Goal: Connect with others: Connect with others

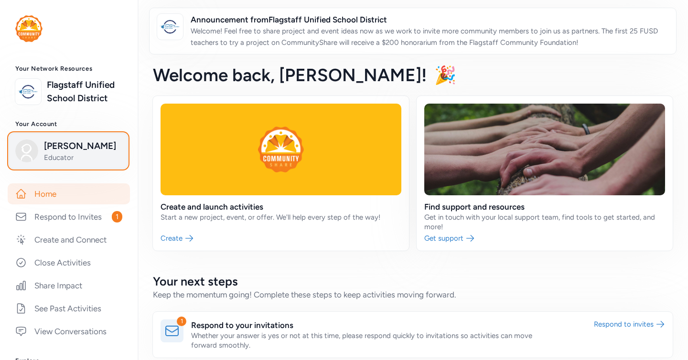
click at [78, 144] on span "Megan Johnson" at bounding box center [82, 145] width 77 height 13
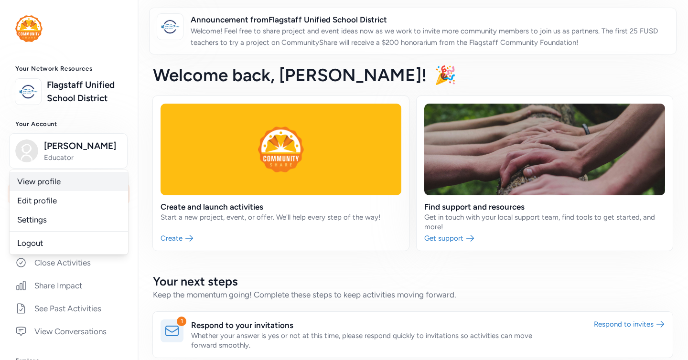
click at [63, 185] on link "View profile" at bounding box center [69, 181] width 118 height 19
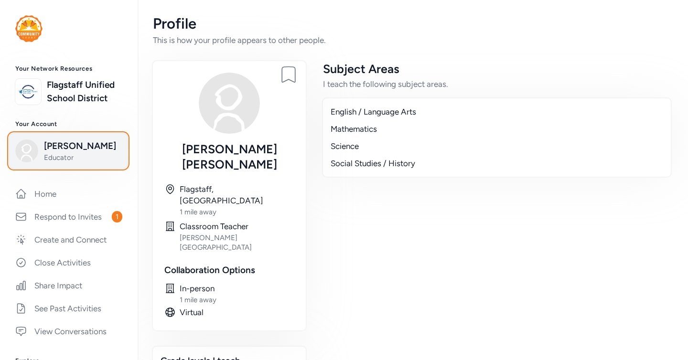
click at [77, 141] on span "Megan Johnson" at bounding box center [82, 145] width 77 height 13
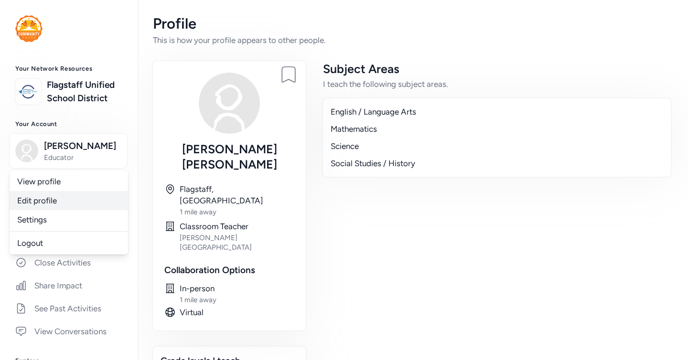
click at [71, 203] on link "Edit profile" at bounding box center [69, 200] width 118 height 19
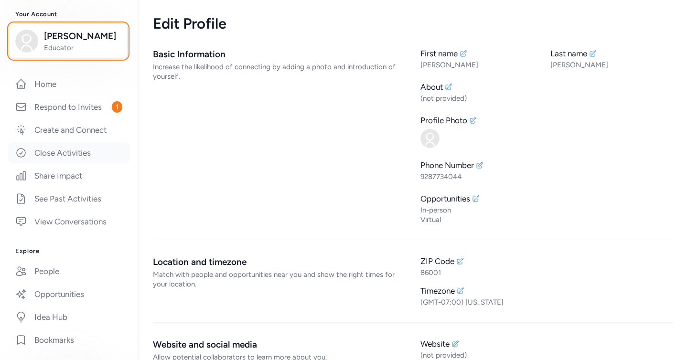
scroll to position [105, 0]
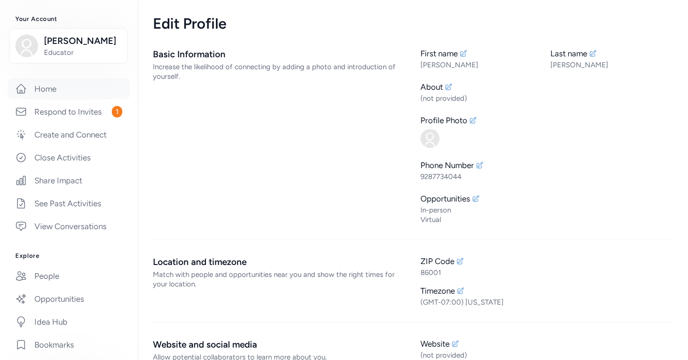
click at [68, 97] on link "Home" at bounding box center [69, 88] width 122 height 21
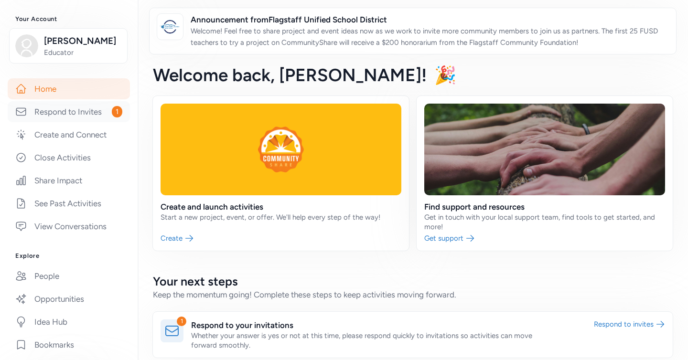
click at [80, 114] on link "Respond to Invites 1" at bounding box center [69, 111] width 122 height 21
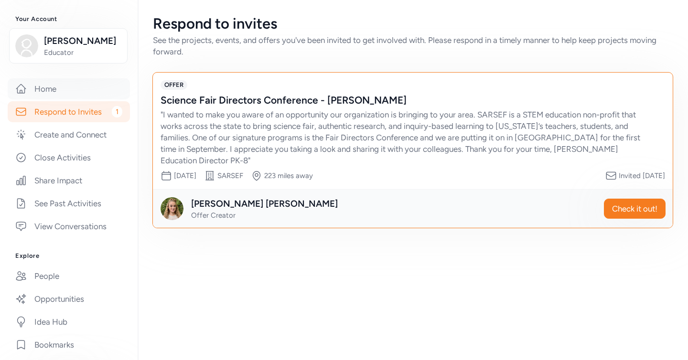
click at [76, 95] on link "Home" at bounding box center [69, 88] width 122 height 21
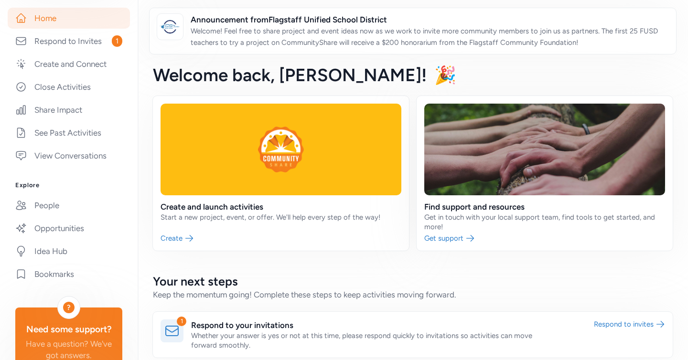
scroll to position [176, 0]
click at [57, 210] on link "People" at bounding box center [69, 204] width 122 height 21
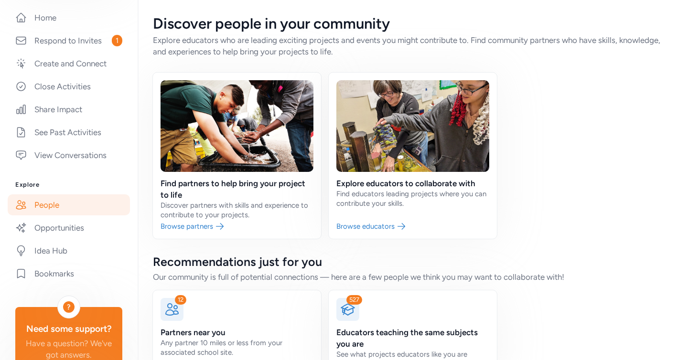
scroll to position [33, 0]
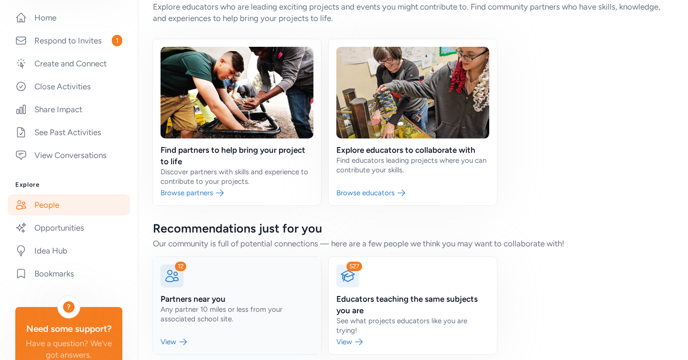
click at [262, 294] on link at bounding box center [237, 305] width 168 height 97
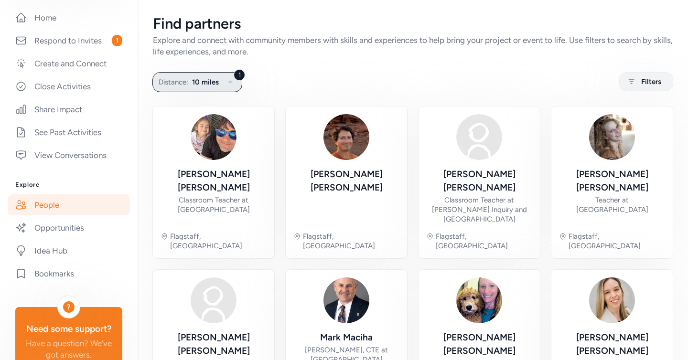
click at [231, 85] on icon "button" at bounding box center [229, 81] width 11 height 11
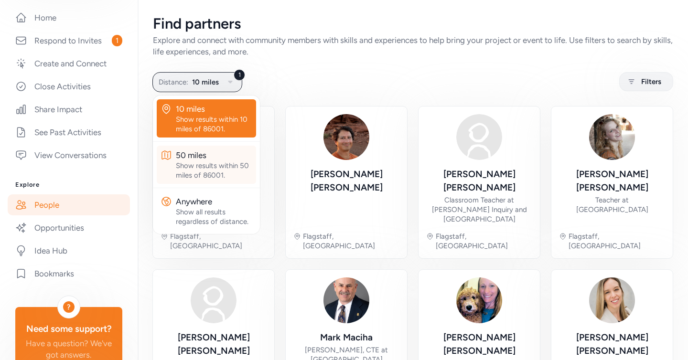
click at [235, 162] on div "Show results within 50 miles of 86001." at bounding box center [214, 170] width 76 height 19
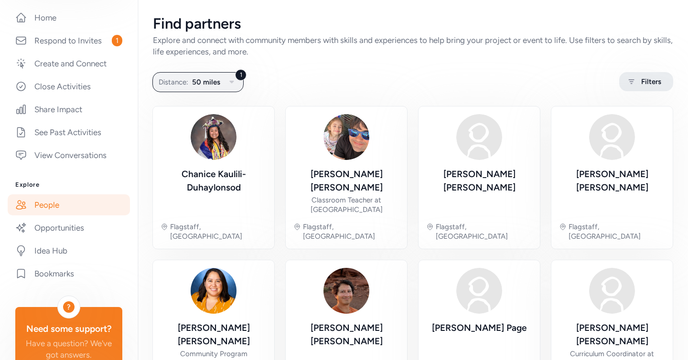
click at [636, 83] on icon at bounding box center [631, 81] width 12 height 11
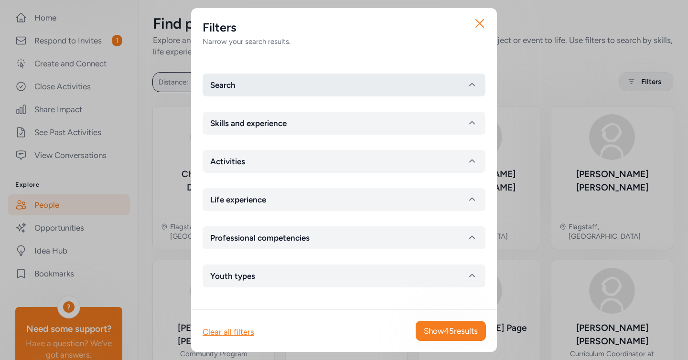
click at [476, 83] on icon "button" at bounding box center [471, 84] width 11 height 11
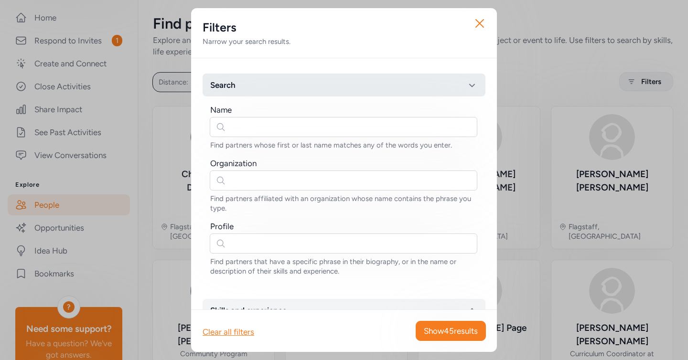
click at [474, 81] on icon "button" at bounding box center [471, 84] width 11 height 11
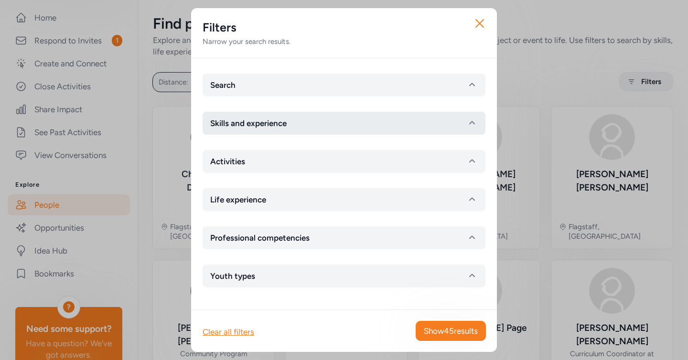
click at [474, 124] on icon "button" at bounding box center [471, 122] width 11 height 11
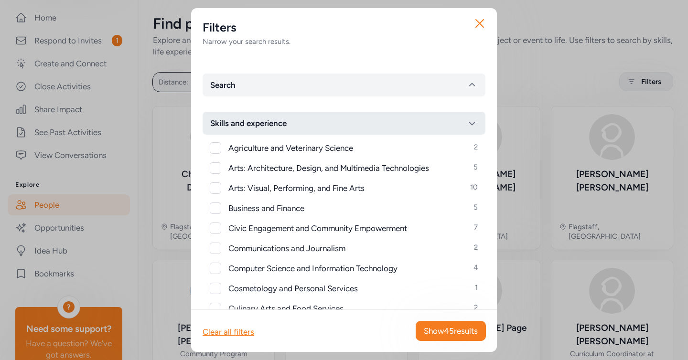
click at [471, 125] on icon "button" at bounding box center [471, 122] width 11 height 11
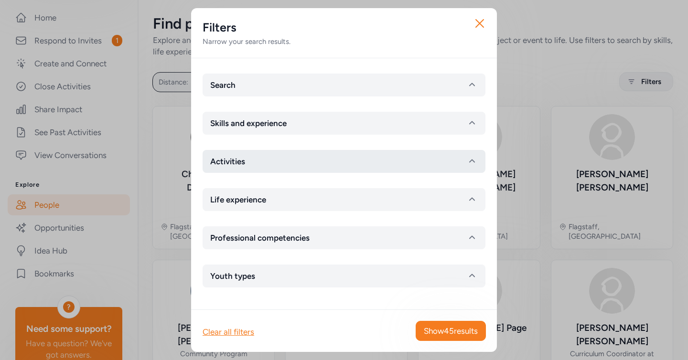
click at [467, 163] on icon "button" at bounding box center [471, 161] width 11 height 11
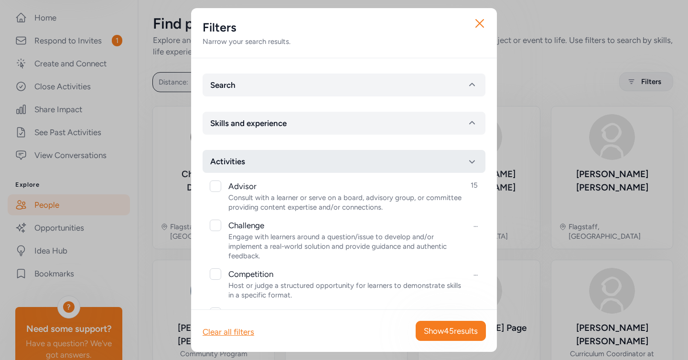
click at [470, 155] on button "Activities" at bounding box center [343, 161] width 283 height 23
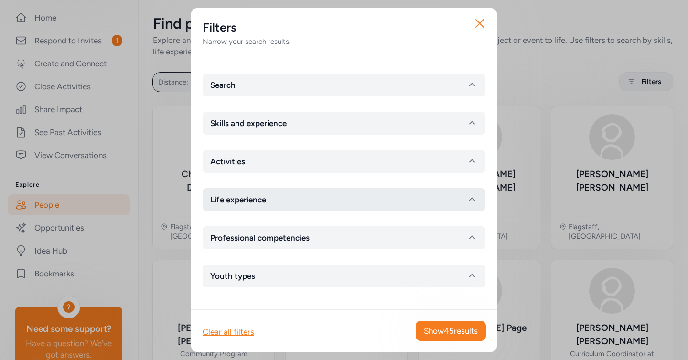
click at [461, 193] on button "Life experience" at bounding box center [343, 199] width 283 height 23
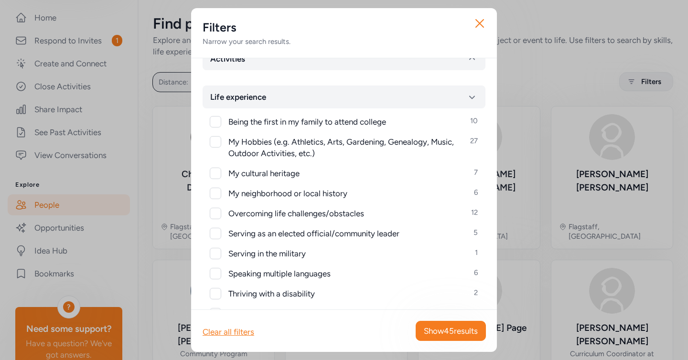
scroll to position [103, 0]
click at [461, 102] on button "Life experience" at bounding box center [343, 96] width 283 height 23
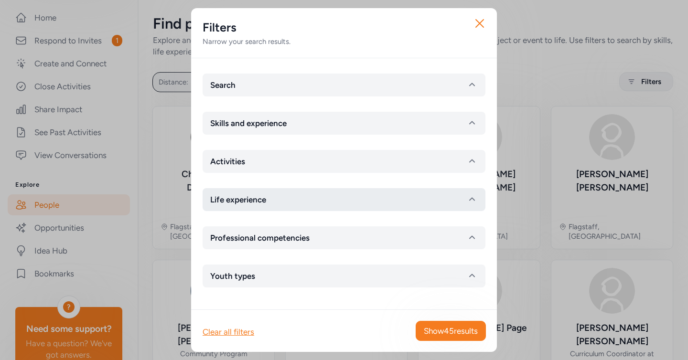
scroll to position [0, 0]
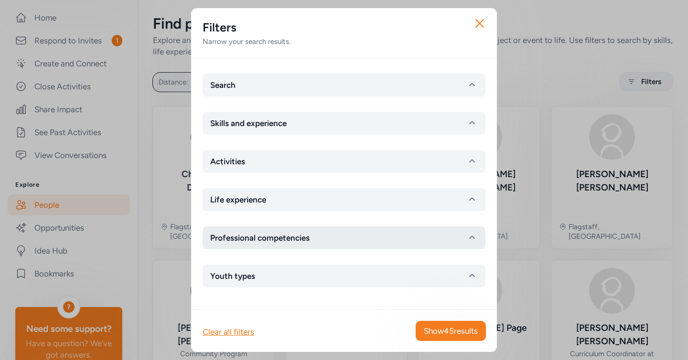
click at [440, 234] on button "Professional competencies" at bounding box center [343, 237] width 283 height 23
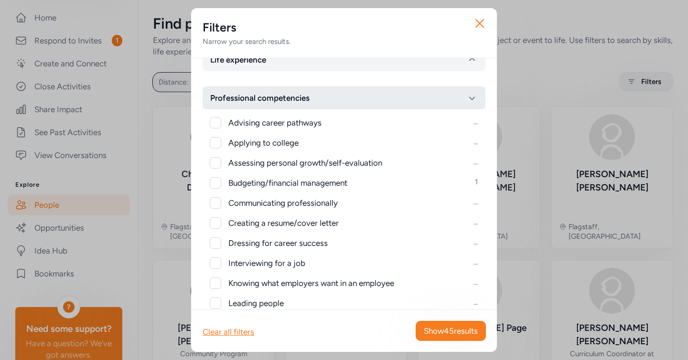
scroll to position [139, 0]
click at [455, 95] on button "Professional competencies" at bounding box center [343, 98] width 283 height 23
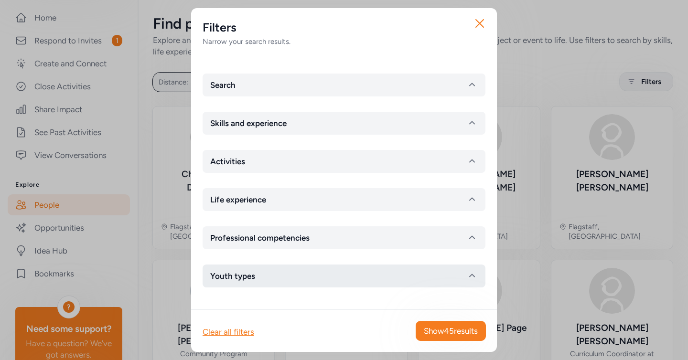
click at [418, 269] on button "Youth types" at bounding box center [343, 276] width 283 height 23
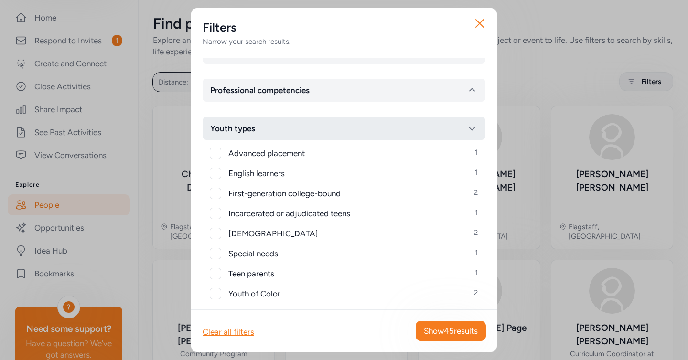
scroll to position [161, 0]
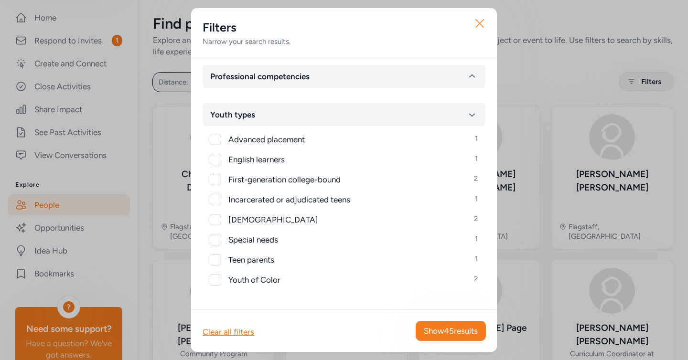
click at [480, 29] on icon "button" at bounding box center [479, 23] width 15 height 15
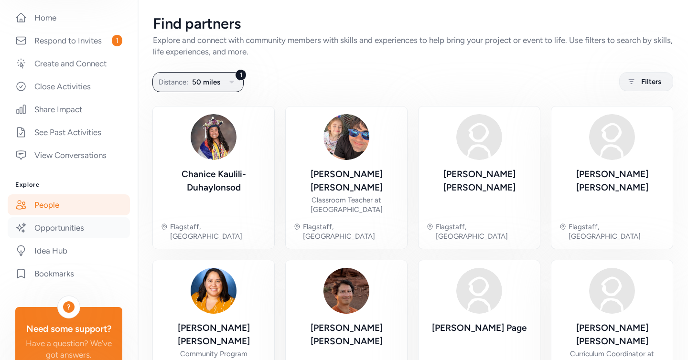
click at [48, 232] on link "Opportunities" at bounding box center [69, 227] width 122 height 21
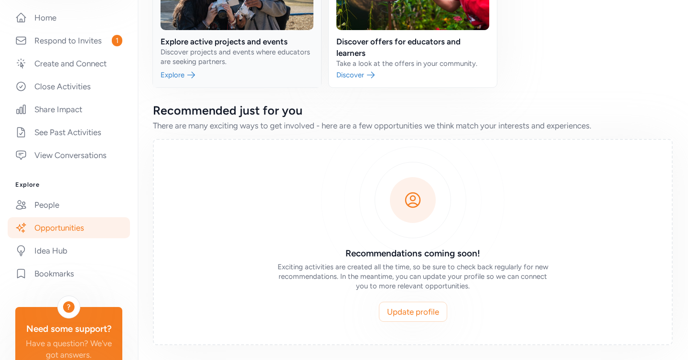
scroll to position [142, 0]
click at [77, 210] on link "People" at bounding box center [69, 204] width 122 height 21
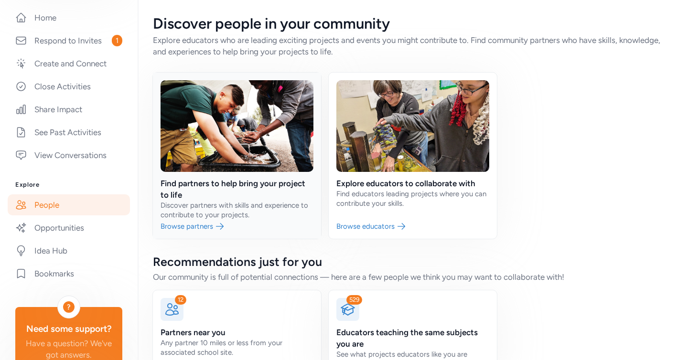
click at [191, 225] on link at bounding box center [237, 156] width 168 height 166
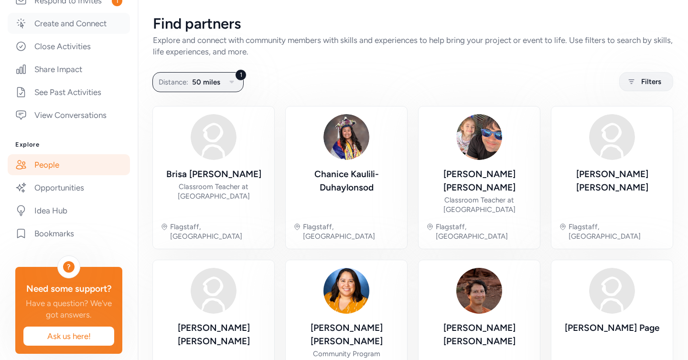
scroll to position [225, 0]
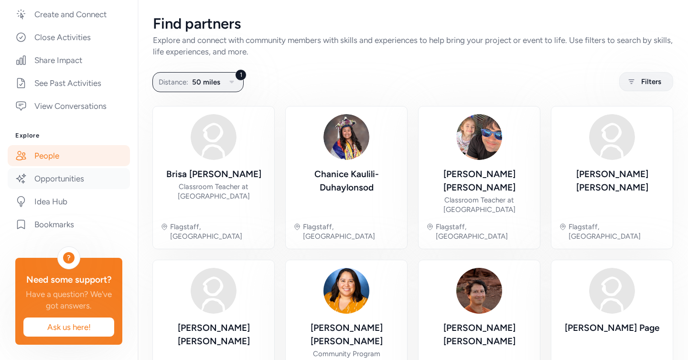
click at [71, 182] on link "Opportunities" at bounding box center [69, 178] width 122 height 21
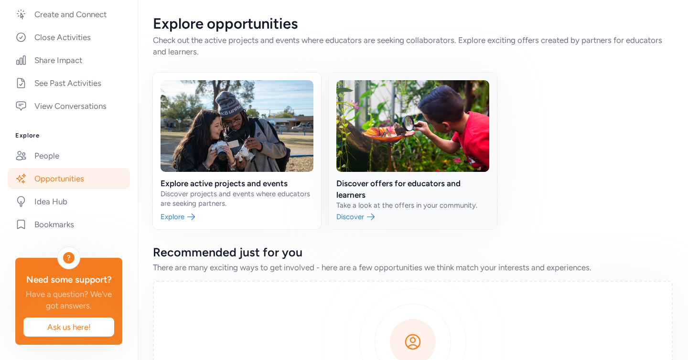
click at [352, 216] on link at bounding box center [412, 151] width 168 height 157
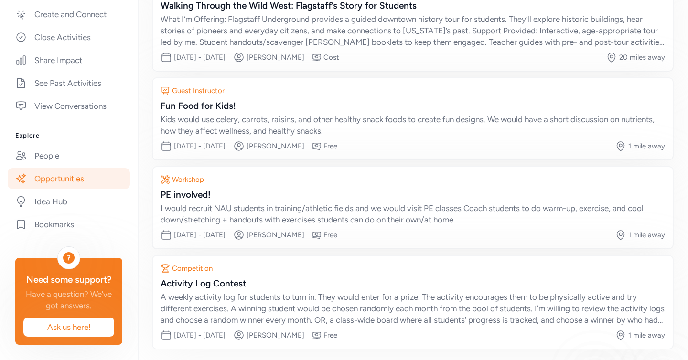
scroll to position [166, 0]
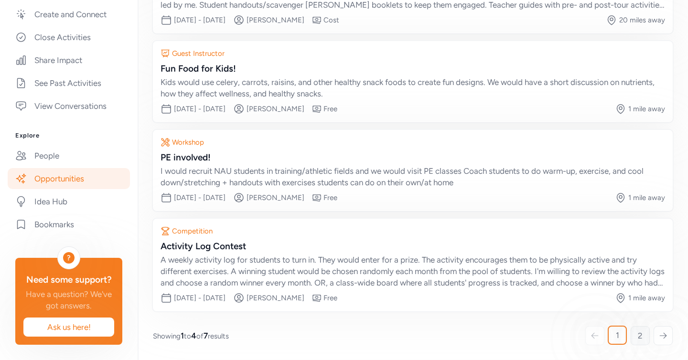
click at [637, 331] on link "2" at bounding box center [639, 335] width 19 height 19
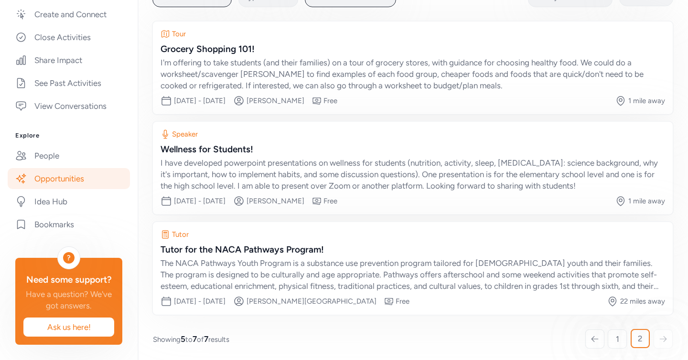
scroll to position [88, 0]
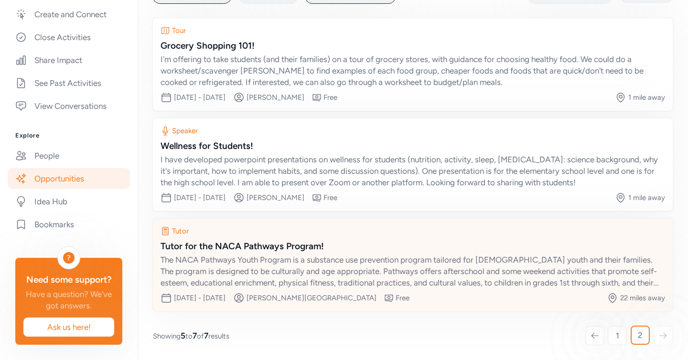
click at [253, 251] on div "Tutor for the NACA Pathways Program!" at bounding box center [412, 246] width 504 height 13
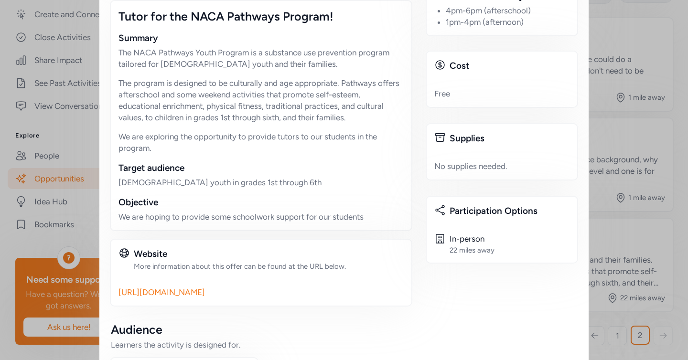
scroll to position [267, 0]
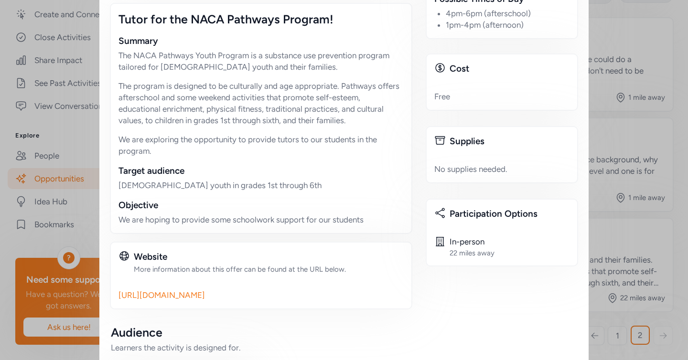
click at [313, 299] on link "https://nacainc.org/community-development/pathways-youth-program/" at bounding box center [260, 294] width 285 height 11
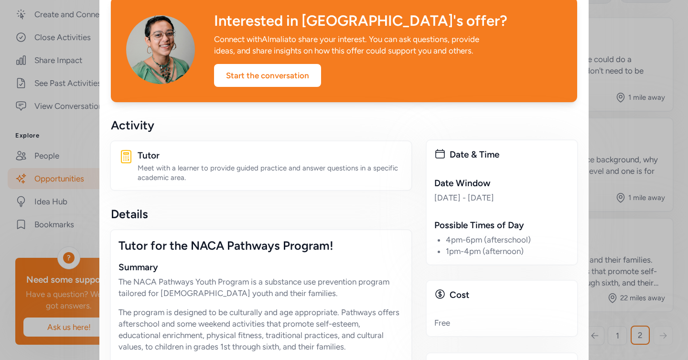
scroll to position [0, 0]
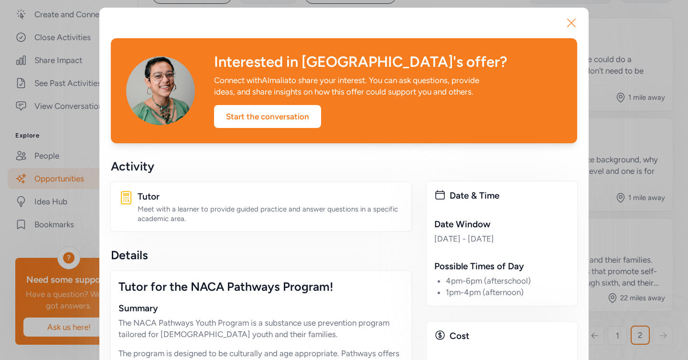
click at [570, 21] on icon "button" at bounding box center [570, 22] width 15 height 15
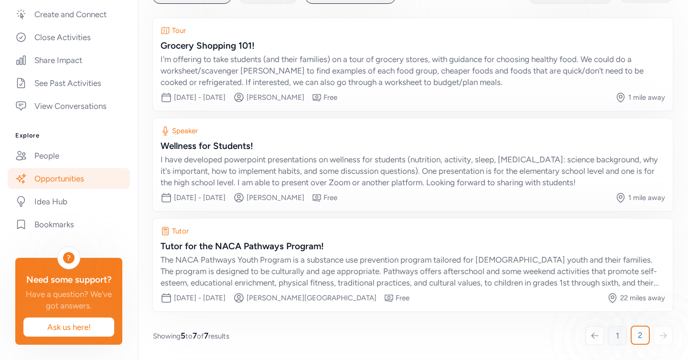
click at [614, 336] on link "1" at bounding box center [616, 335] width 19 height 19
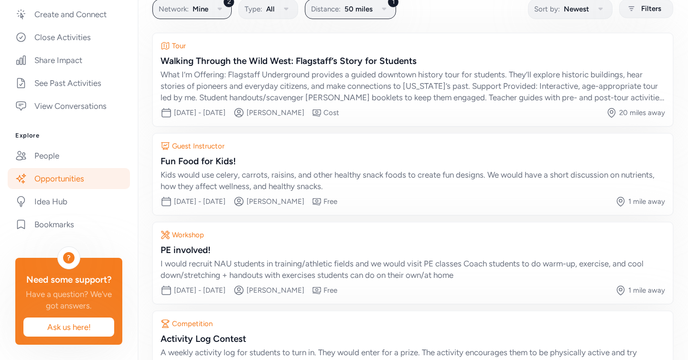
scroll to position [73, 0]
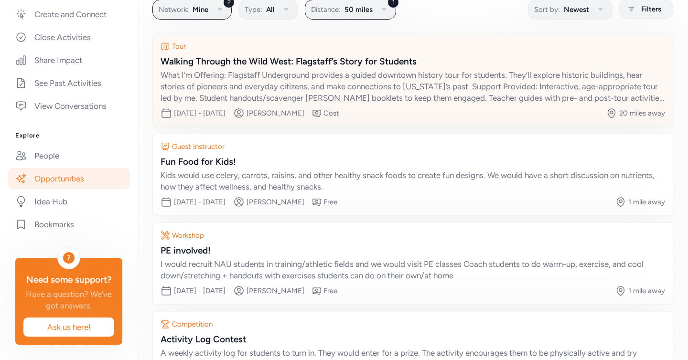
click at [356, 80] on div "What I’m Offering: Flagstaff Underground provides a guided downtown history tou…" at bounding box center [412, 86] width 504 height 34
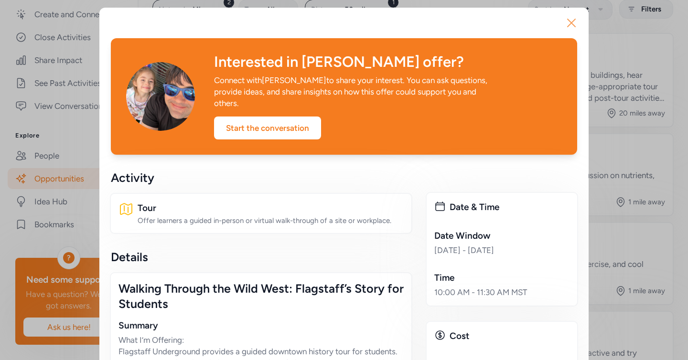
click at [572, 22] on icon "button" at bounding box center [571, 23] width 8 height 8
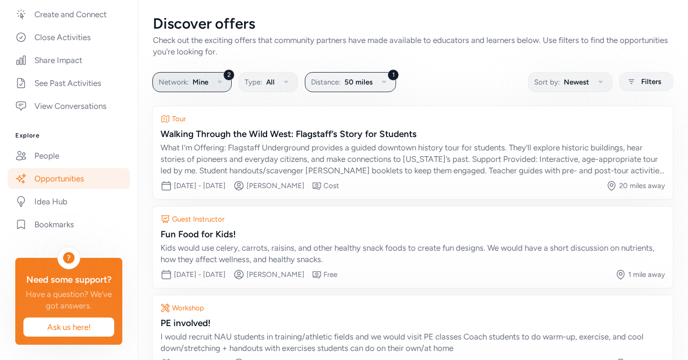
click at [221, 84] on icon "button" at bounding box center [219, 81] width 11 height 11
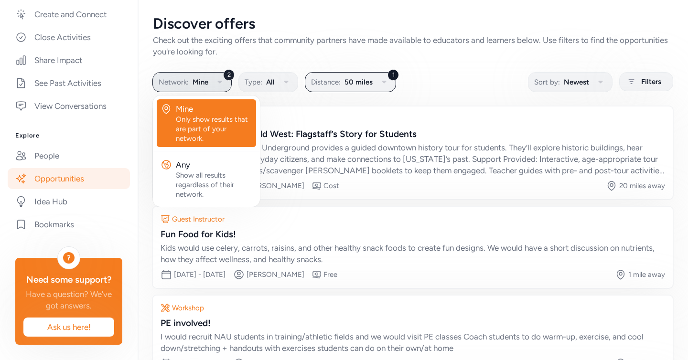
click at [221, 84] on icon "button" at bounding box center [219, 81] width 11 height 11
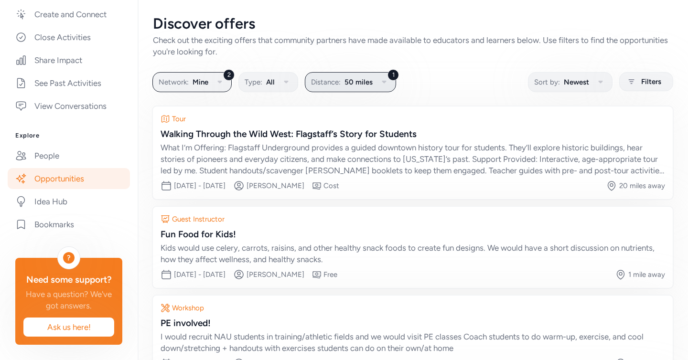
click at [373, 83] on button "1 Distance: 50 miles" at bounding box center [350, 82] width 91 height 20
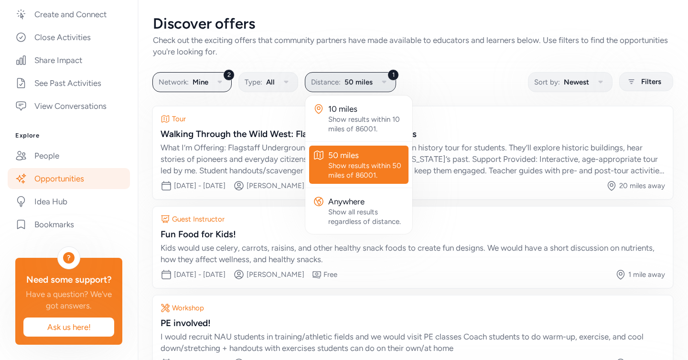
click at [373, 83] on button "1 Distance: 50 miles" at bounding box center [350, 82] width 91 height 20
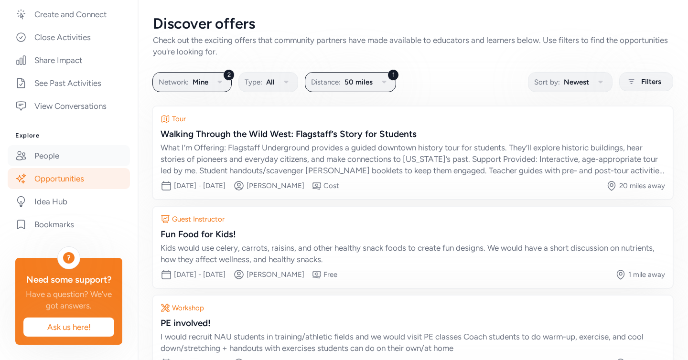
click at [65, 157] on link "People" at bounding box center [69, 155] width 122 height 21
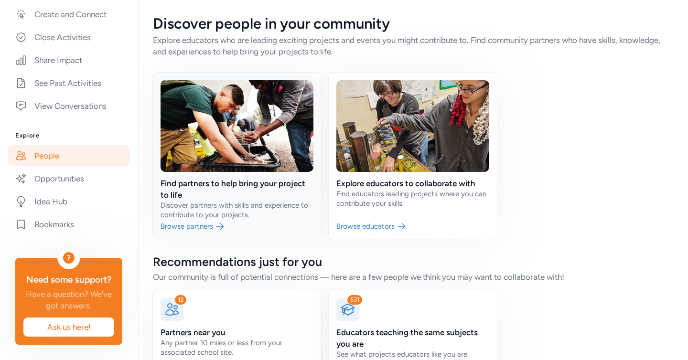
click at [211, 227] on link at bounding box center [237, 156] width 168 height 166
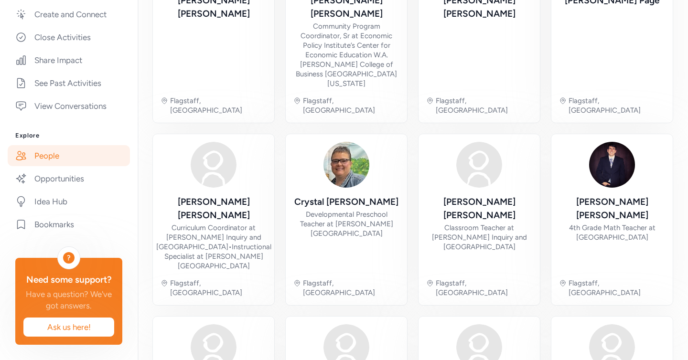
scroll to position [364, 0]
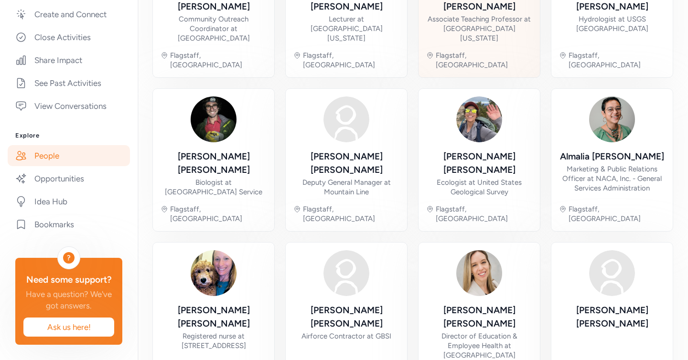
scroll to position [364, 0]
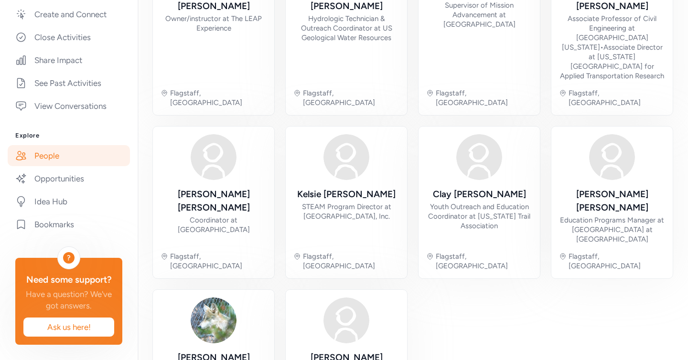
scroll to position [345, 0]
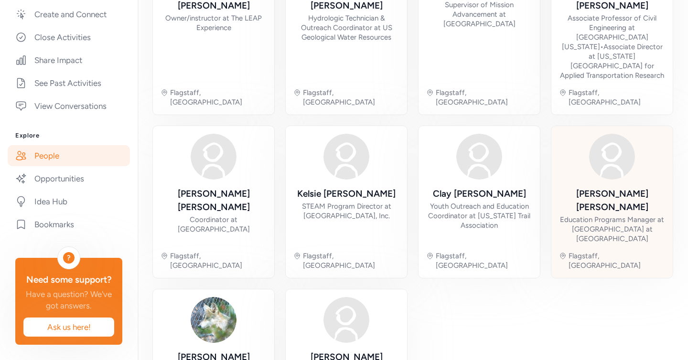
click at [593, 215] on div "Education Programs Manager at The Arboretum at Flagstaff" at bounding box center [612, 229] width 106 height 29
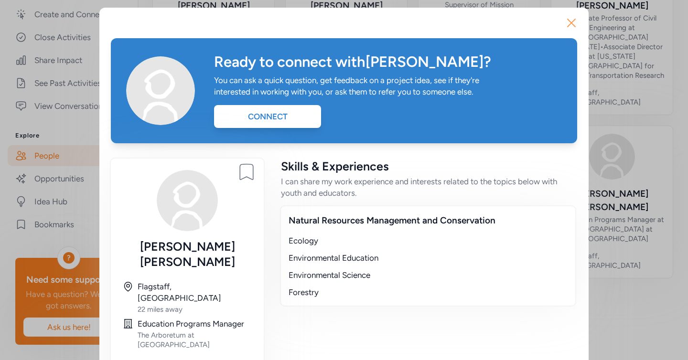
click at [568, 22] on icon "button" at bounding box center [570, 22] width 15 height 15
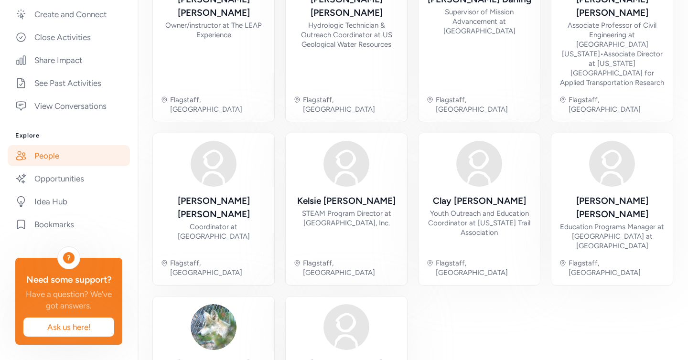
scroll to position [337, 0]
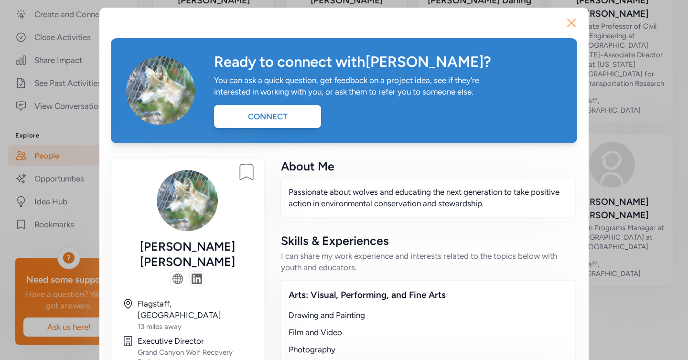
click at [570, 23] on icon "button" at bounding box center [570, 22] width 15 height 15
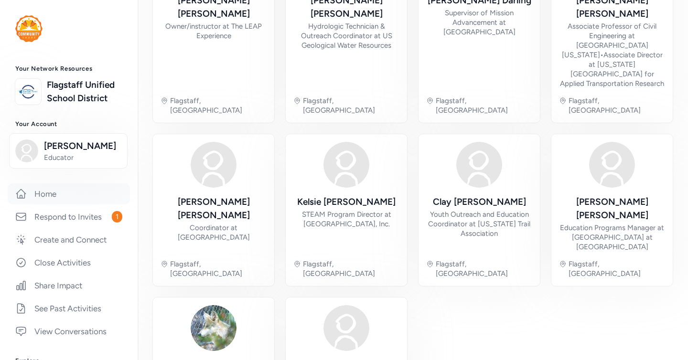
click at [61, 196] on link "Home" at bounding box center [69, 193] width 122 height 21
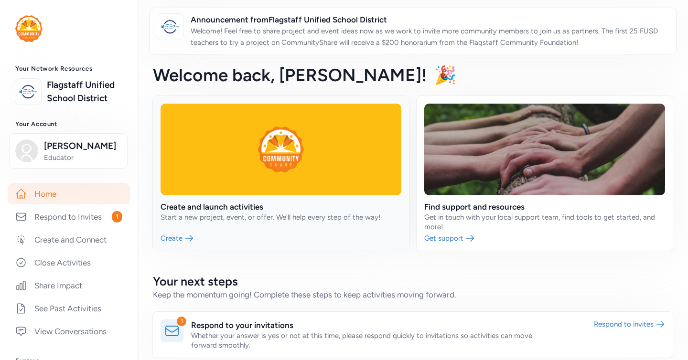
click at [177, 237] on link at bounding box center [281, 173] width 256 height 155
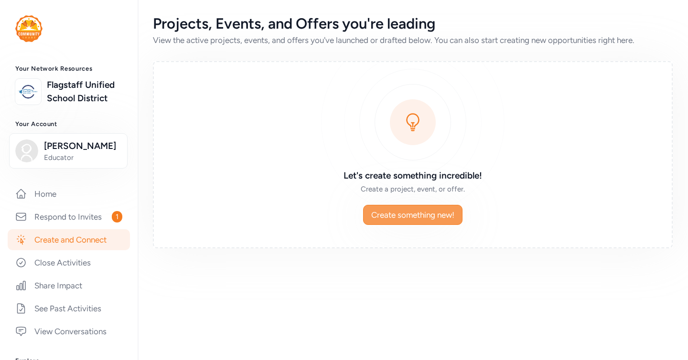
click at [374, 217] on span "Create something new!" at bounding box center [412, 214] width 83 height 11
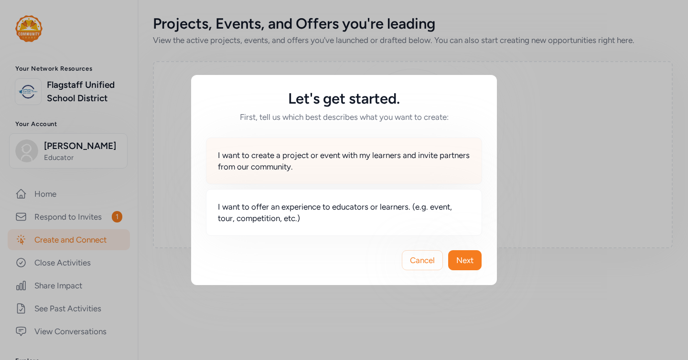
click at [351, 159] on span "I want to create a project or event with my learners and invite partners from o…" at bounding box center [344, 160] width 252 height 23
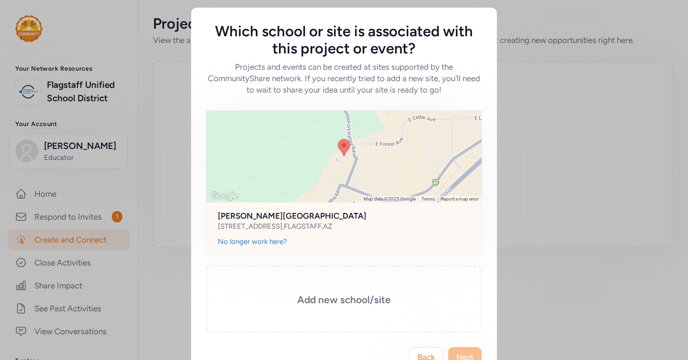
click at [339, 225] on div "850 N BONITO ST , FLAGSTAFF , AZ" at bounding box center [344, 227] width 252 height 10
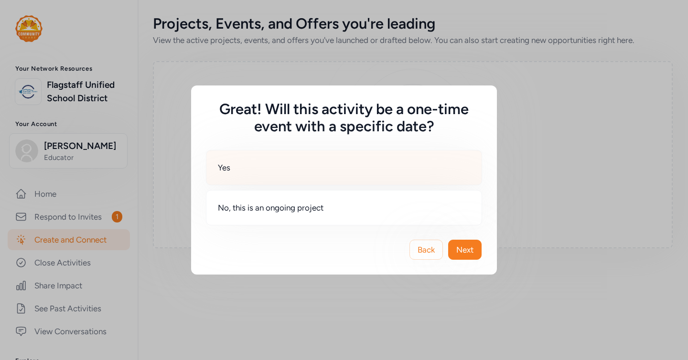
click at [366, 169] on div "Yes" at bounding box center [344, 167] width 276 height 35
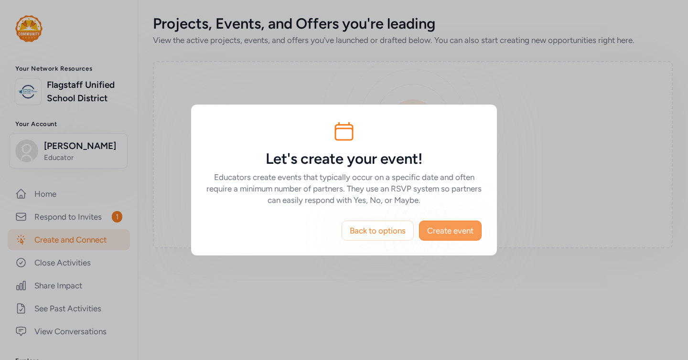
click at [447, 233] on span "Create event" at bounding box center [450, 230] width 46 height 11
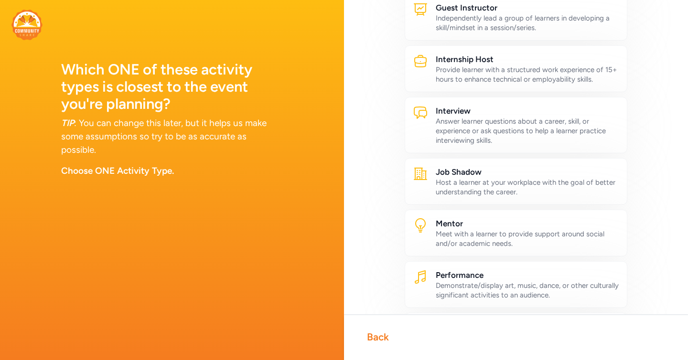
scroll to position [289, 0]
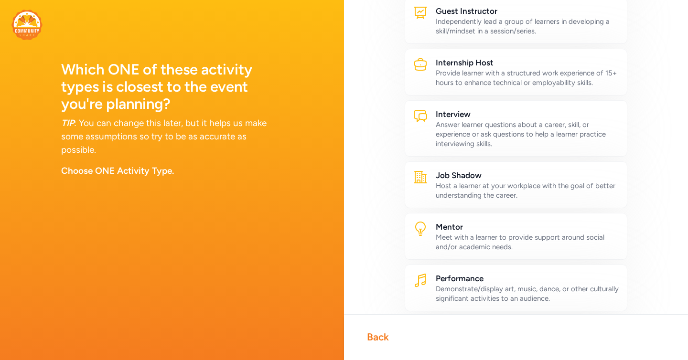
click at [372, 336] on div "Back" at bounding box center [378, 336] width 22 height 13
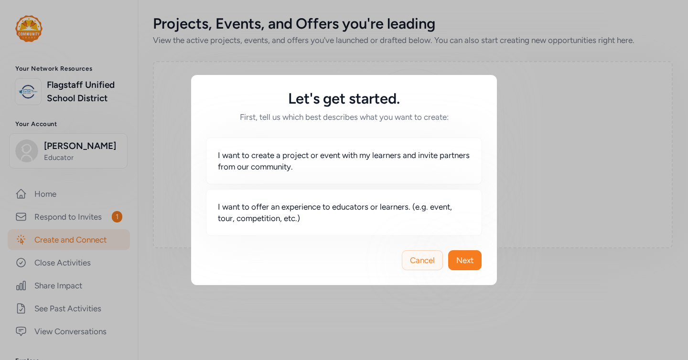
click at [421, 259] on span "Cancel" at bounding box center [422, 259] width 25 height 11
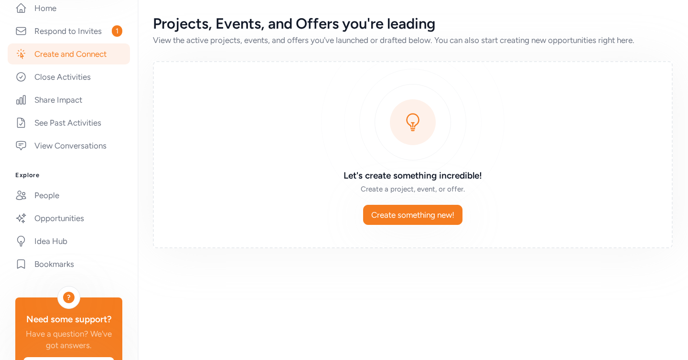
scroll to position [186, 0]
click at [53, 194] on link "People" at bounding box center [69, 195] width 122 height 21
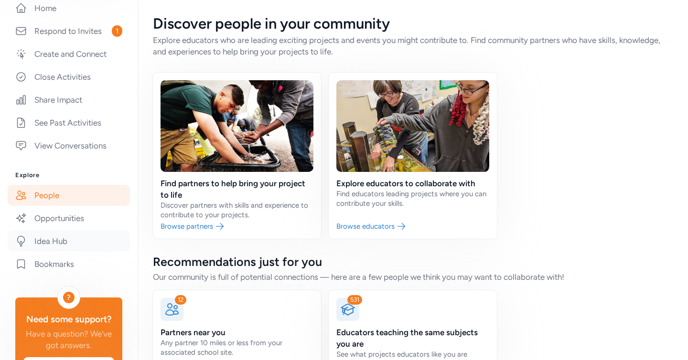
click at [54, 238] on link "Idea Hub" at bounding box center [69, 241] width 122 height 21
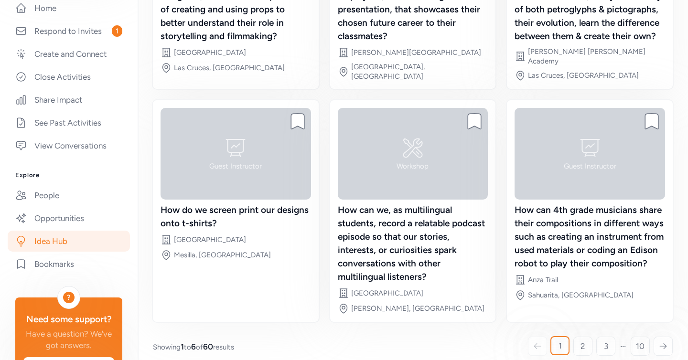
scroll to position [237, 0]
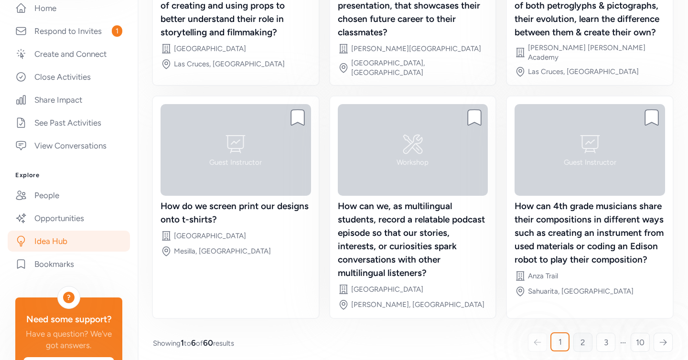
click at [581, 337] on span "2" at bounding box center [582, 342] width 5 height 11
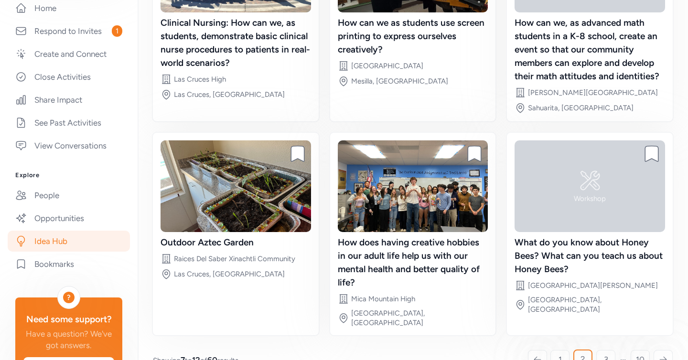
scroll to position [197, 0]
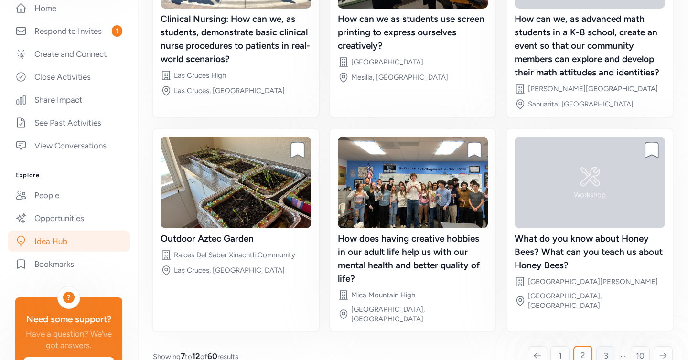
click at [601, 346] on link "3" at bounding box center [605, 355] width 19 height 19
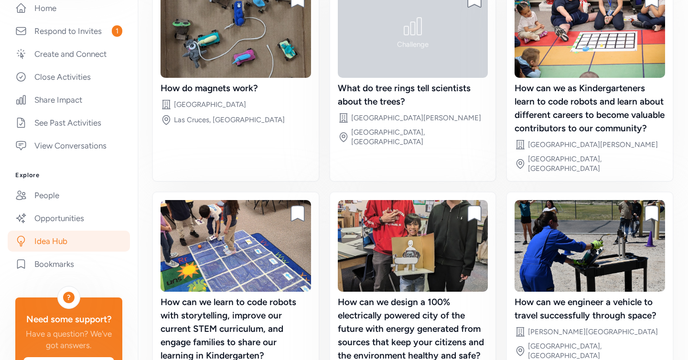
scroll to position [224, 0]
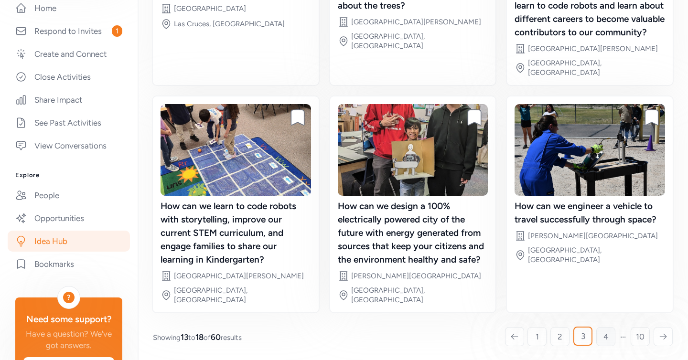
click at [604, 334] on span "4" at bounding box center [605, 336] width 5 height 11
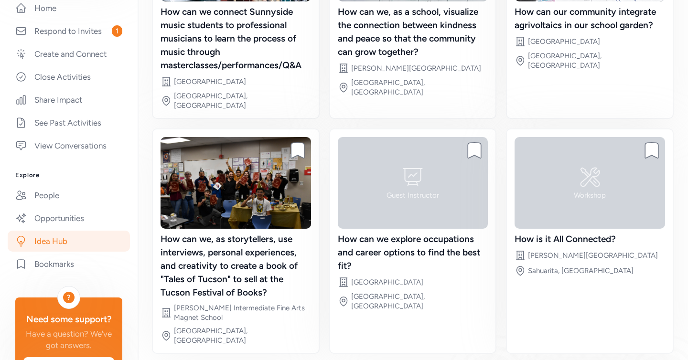
scroll to position [218, 0]
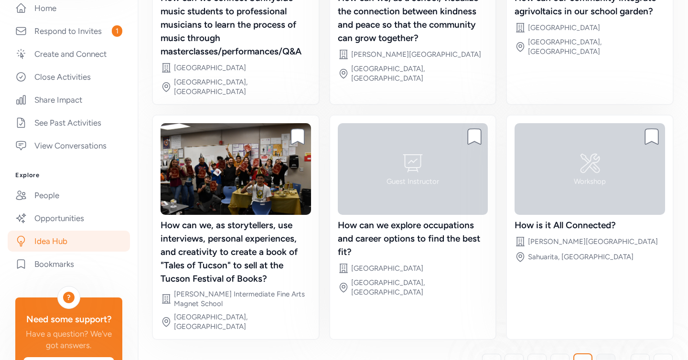
click at [605, 358] on span "5" at bounding box center [605, 363] width 5 height 11
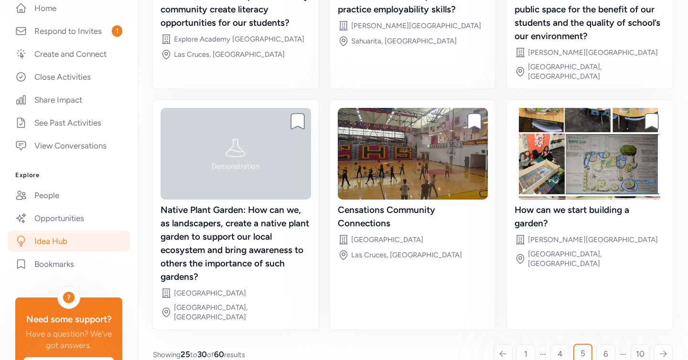
scroll to position [224, 0]
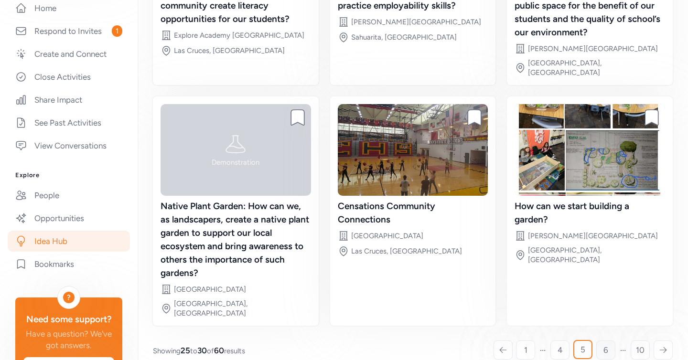
click at [608, 340] on link "6" at bounding box center [605, 349] width 19 height 19
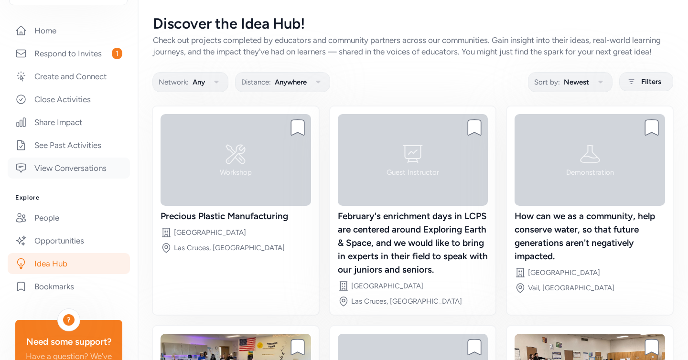
scroll to position [175, 0]
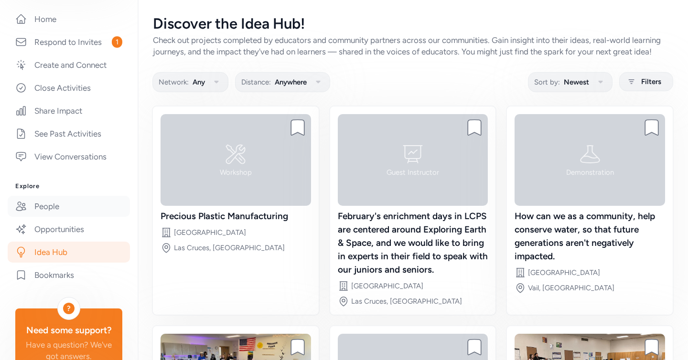
click at [52, 204] on link "People" at bounding box center [69, 206] width 122 height 21
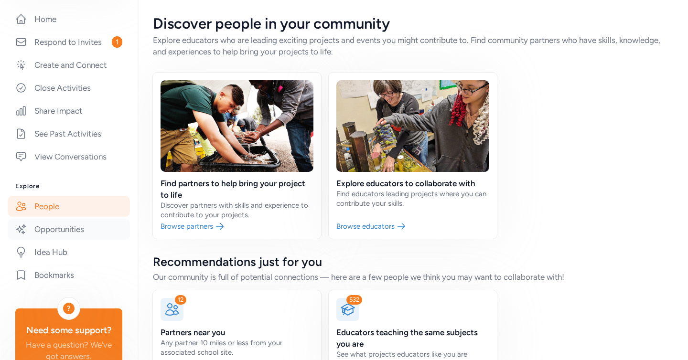
click at [52, 230] on link "Opportunities" at bounding box center [69, 229] width 122 height 21
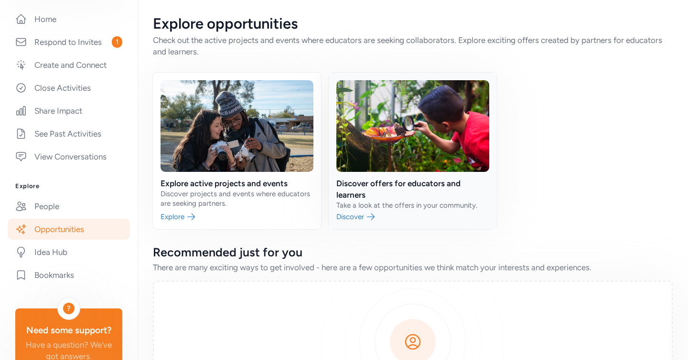
click at [358, 219] on link at bounding box center [412, 151] width 168 height 157
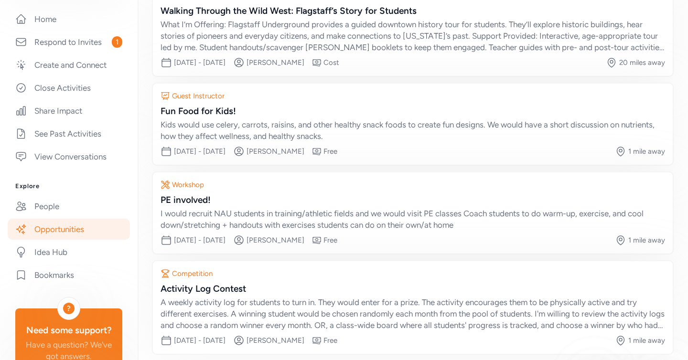
scroll to position [166, 0]
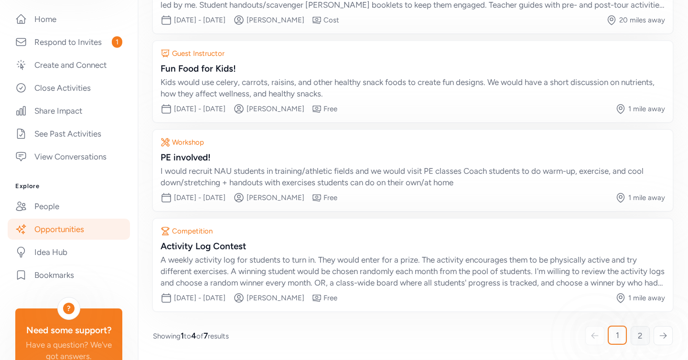
click at [639, 333] on span "2" at bounding box center [639, 335] width 5 height 11
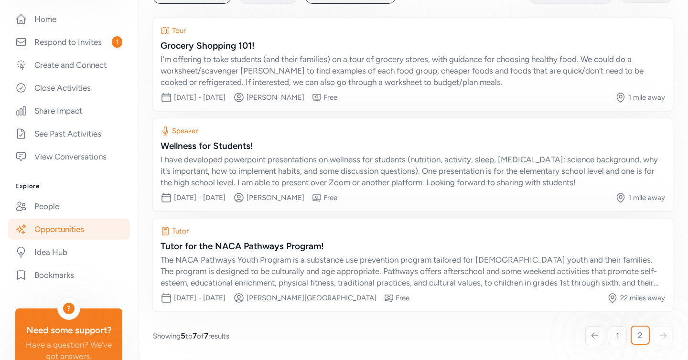
scroll to position [88, 0]
click at [77, 204] on link "People" at bounding box center [69, 206] width 122 height 21
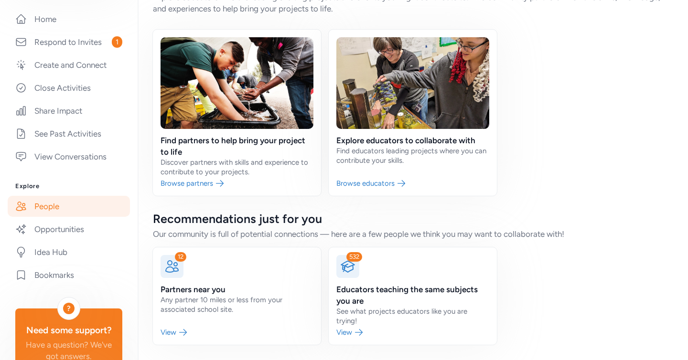
scroll to position [33, 0]
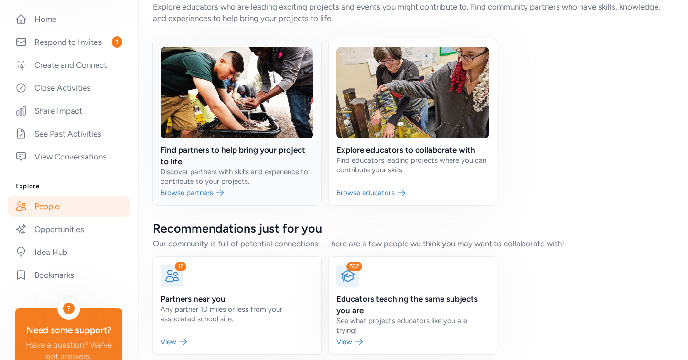
click at [180, 196] on link at bounding box center [237, 122] width 168 height 166
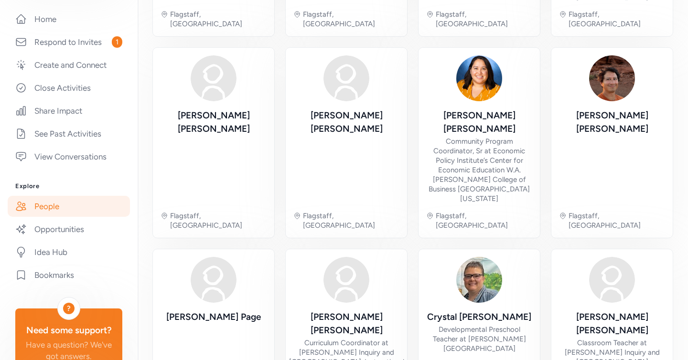
scroll to position [212, 0]
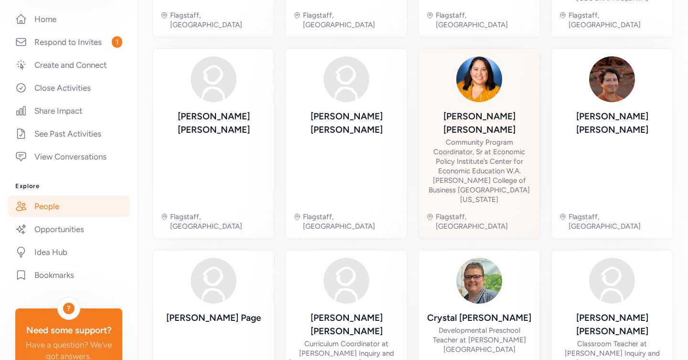
click at [468, 138] on div "Community Program Coordinator, Sr at Economic Policy Institute’s Center for Eco…" at bounding box center [479, 171] width 106 height 67
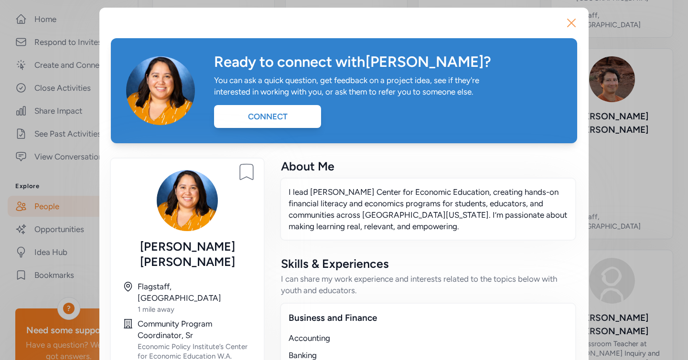
click at [570, 22] on icon "button" at bounding box center [571, 23] width 8 height 8
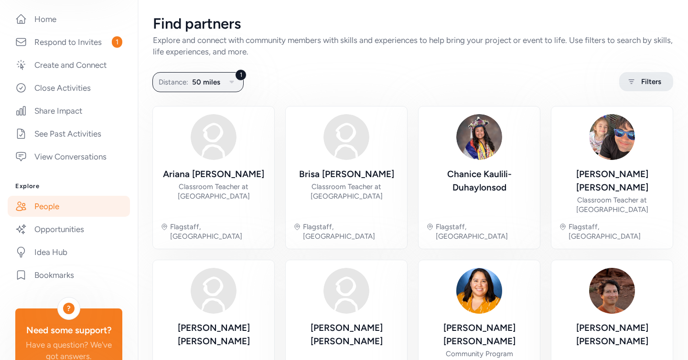
click at [632, 85] on icon at bounding box center [631, 81] width 12 height 11
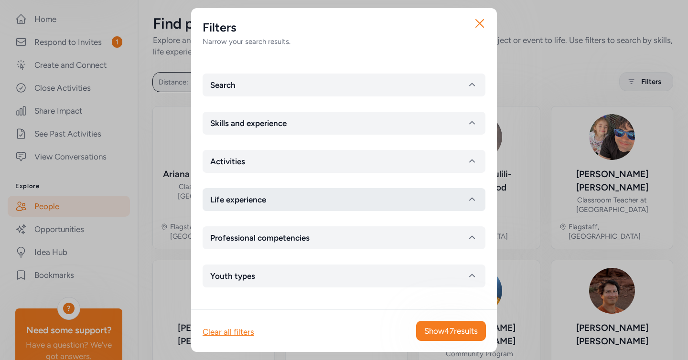
click at [338, 193] on button "Life experience" at bounding box center [343, 199] width 283 height 23
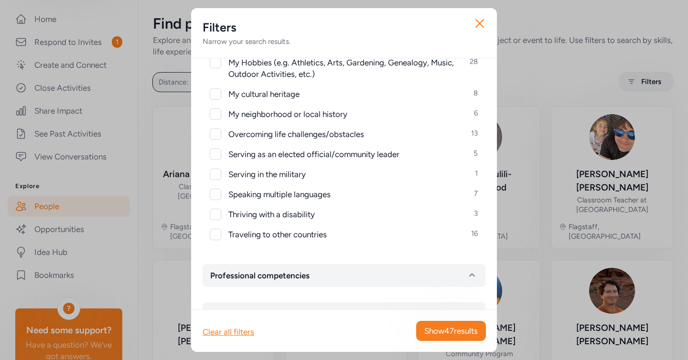
scroll to position [184, 0]
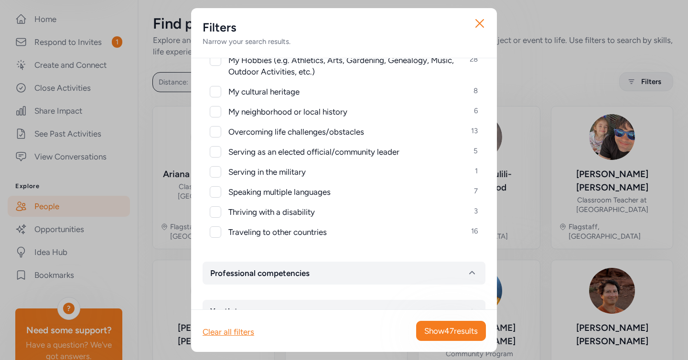
click at [218, 190] on div at bounding box center [215, 191] width 11 height 11
checkbox input "true"
click at [214, 151] on div at bounding box center [215, 151] width 11 height 11
checkbox input "true"
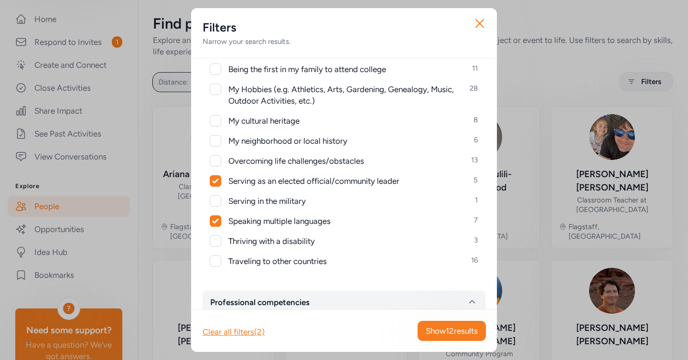
scroll to position [153, 0]
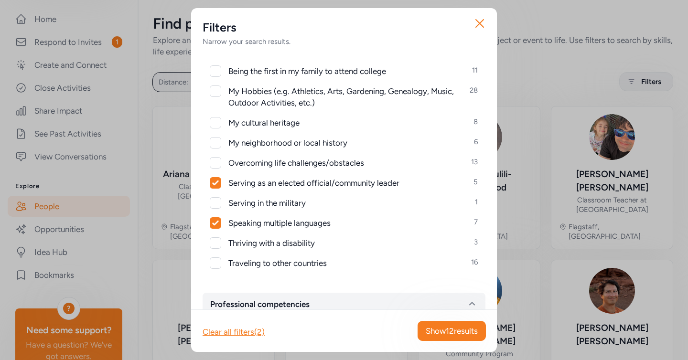
click at [215, 146] on div at bounding box center [215, 142] width 11 height 11
checkbox input "true"
click at [450, 331] on span "Show 16 results" at bounding box center [451, 330] width 52 height 11
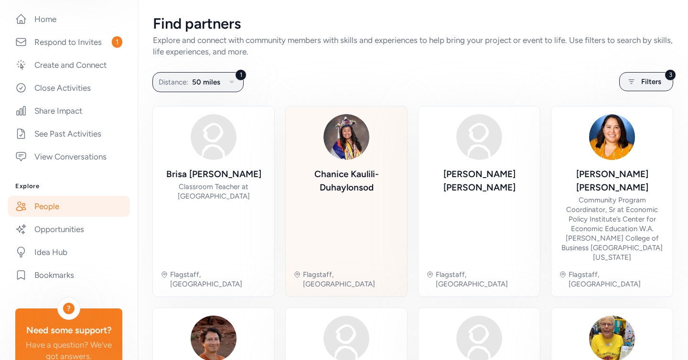
click at [351, 190] on div "Chanice Kaulili-Duhaylonsod" at bounding box center [346, 181] width 106 height 27
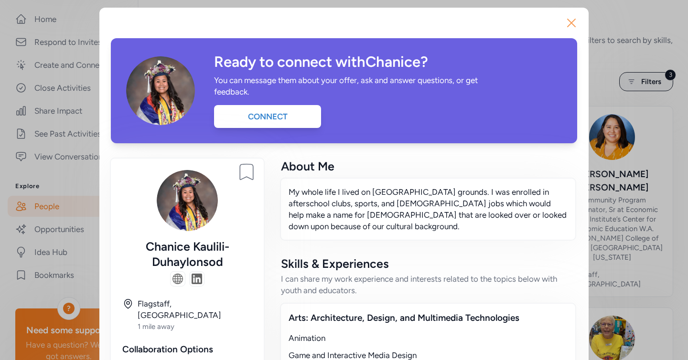
click at [571, 24] on icon "button" at bounding box center [570, 22] width 15 height 15
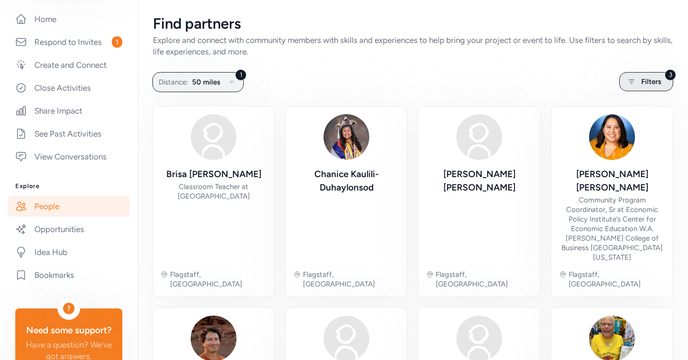
click at [641, 80] on span "Filters" at bounding box center [651, 81] width 20 height 11
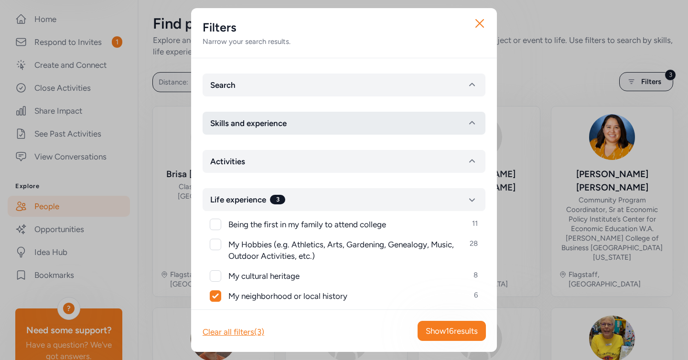
click at [415, 123] on button "Skills and experience" at bounding box center [343, 123] width 283 height 23
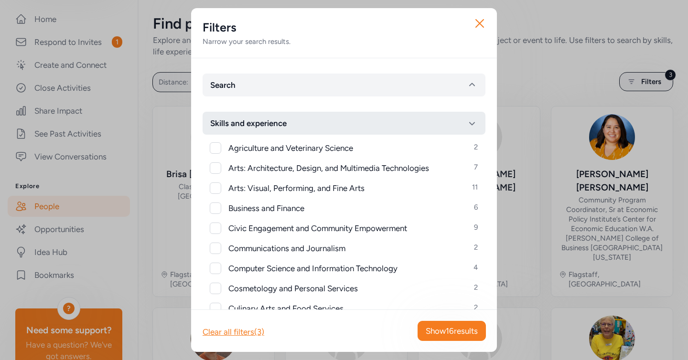
click at [418, 123] on button "Skills and experience" at bounding box center [343, 123] width 283 height 23
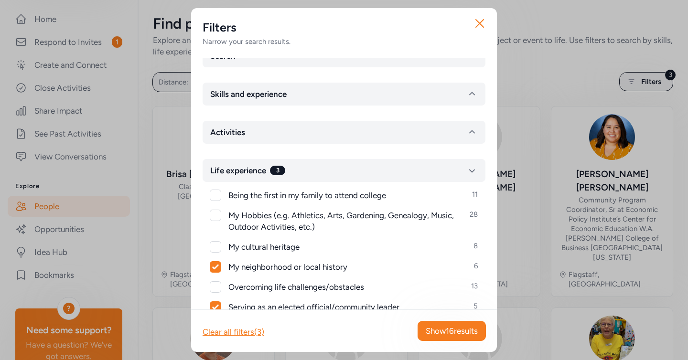
scroll to position [32, 0]
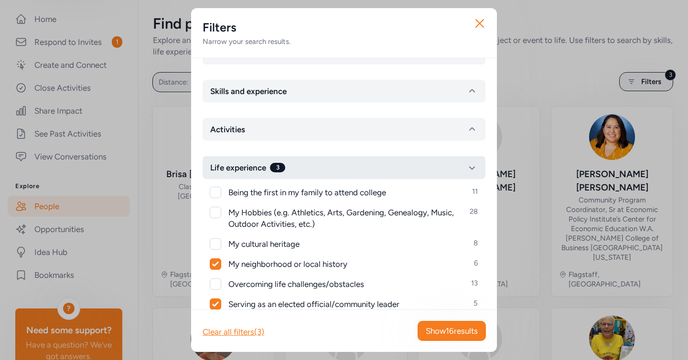
click at [435, 174] on button "Life experience 3" at bounding box center [343, 167] width 283 height 23
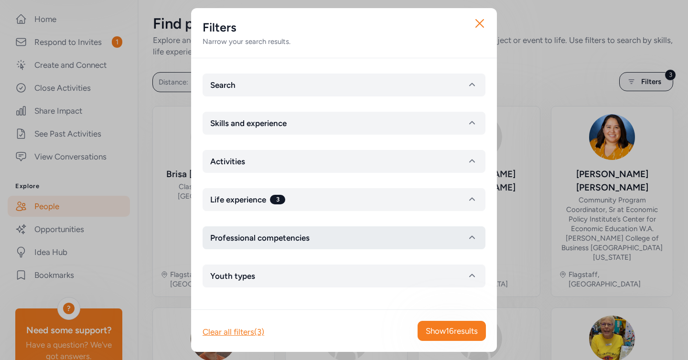
click at [413, 231] on button "Professional competencies" at bounding box center [343, 237] width 283 height 23
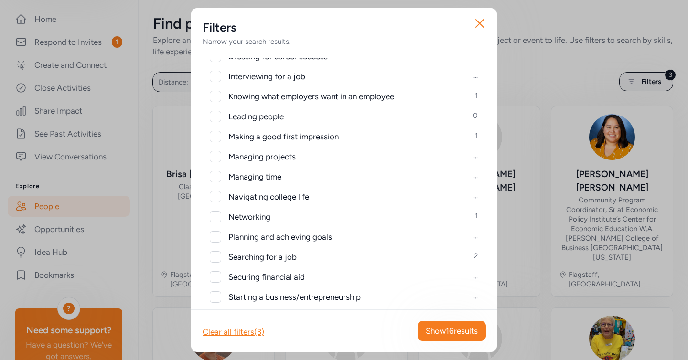
scroll to position [422, 0]
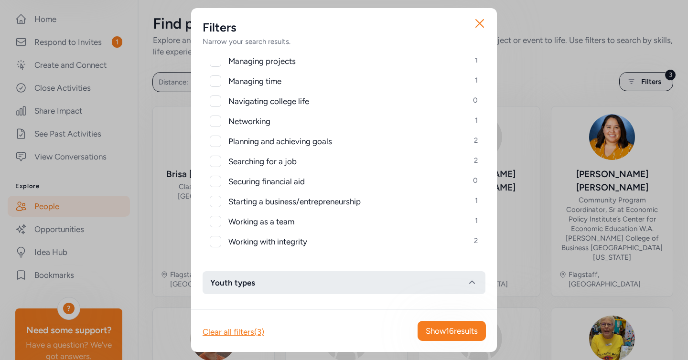
click at [387, 281] on button "Youth types" at bounding box center [343, 282] width 283 height 23
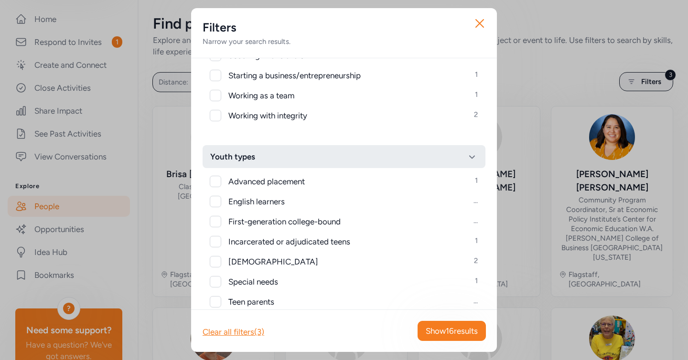
scroll to position [590, 0]
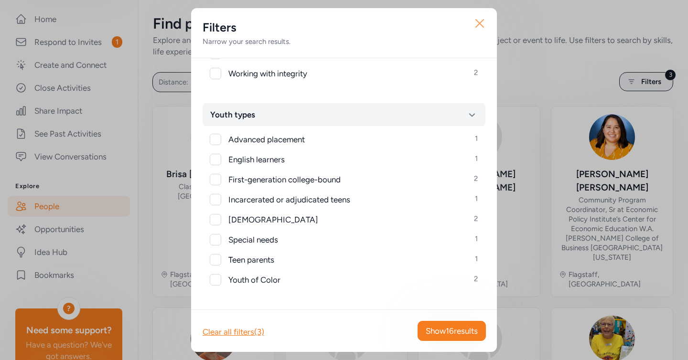
click at [481, 25] on icon "button" at bounding box center [480, 24] width 8 height 8
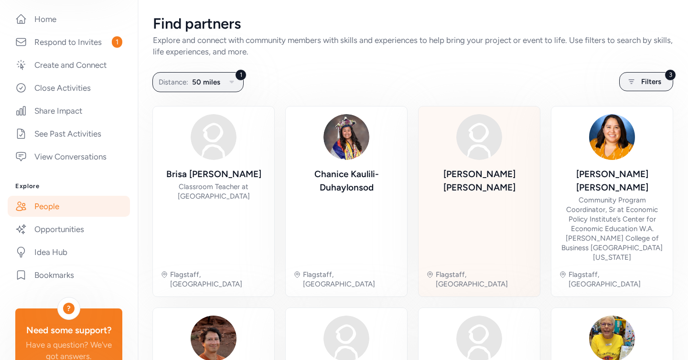
click at [457, 195] on div "Miguel Fernandez" at bounding box center [479, 215] width 106 height 95
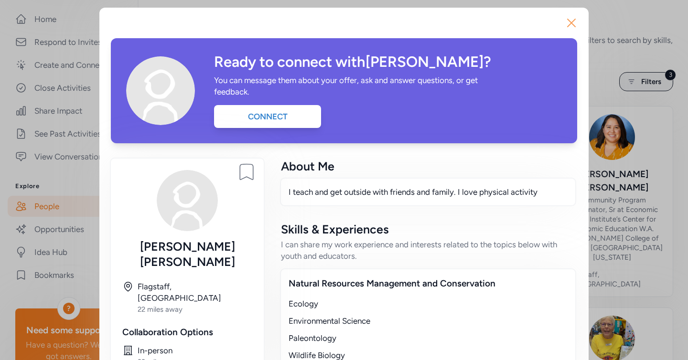
click at [574, 21] on icon "button" at bounding box center [570, 22] width 15 height 15
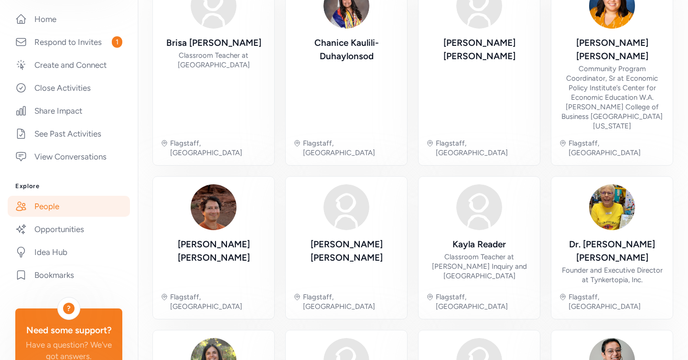
scroll to position [141, 0]
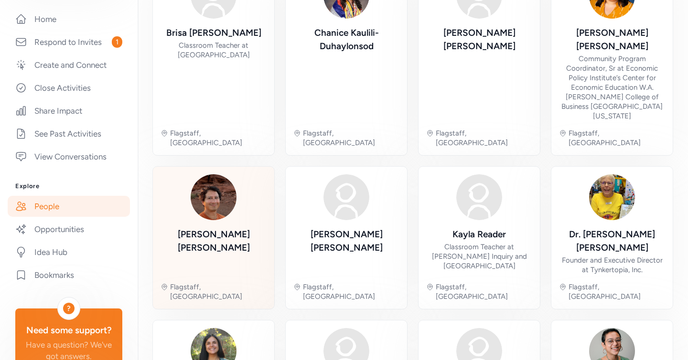
click at [210, 228] on div "Franklyn Telles" at bounding box center [213, 241] width 106 height 27
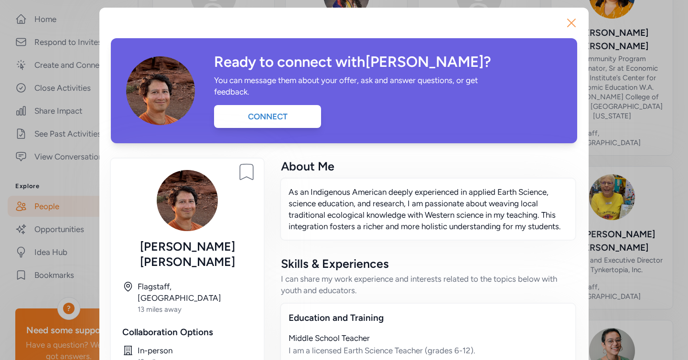
click at [569, 25] on icon "button" at bounding box center [571, 23] width 8 height 8
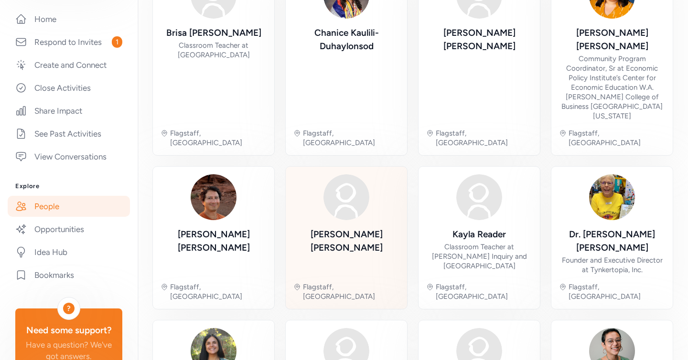
click at [365, 228] on div "Cortney Peavy" at bounding box center [346, 241] width 106 height 27
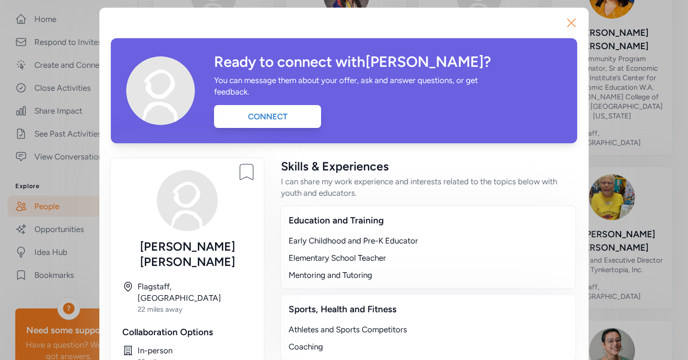
click at [567, 25] on icon "button" at bounding box center [570, 22] width 15 height 15
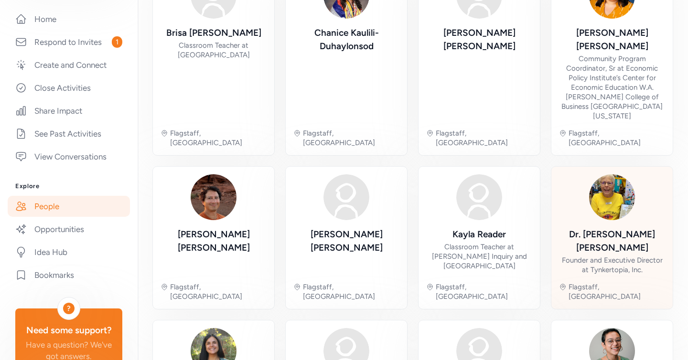
click at [579, 255] on div "Founder and Executive Director at Tynkertopia, Inc." at bounding box center [612, 264] width 106 height 19
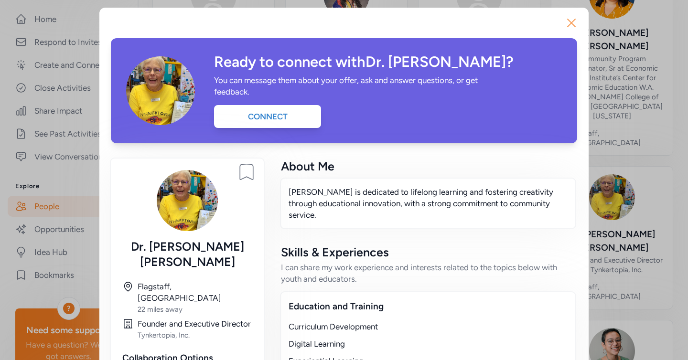
click at [572, 28] on icon "button" at bounding box center [570, 22] width 15 height 15
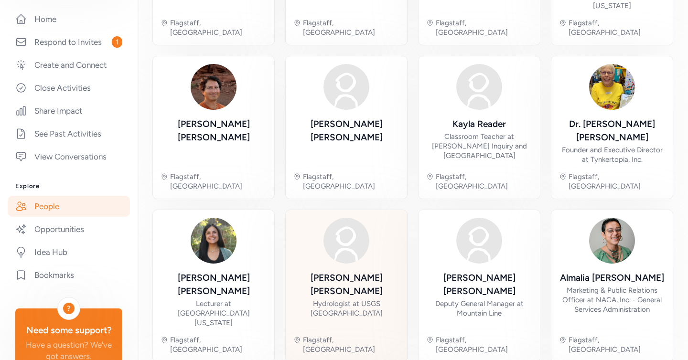
scroll to position [251, 0]
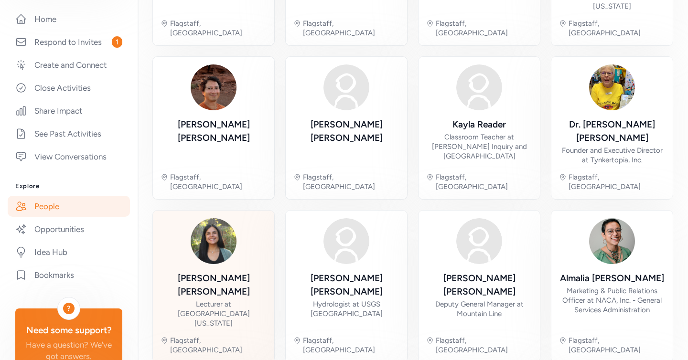
click at [239, 299] on div "Lecturer at Northern Arizona University" at bounding box center [213, 313] width 106 height 29
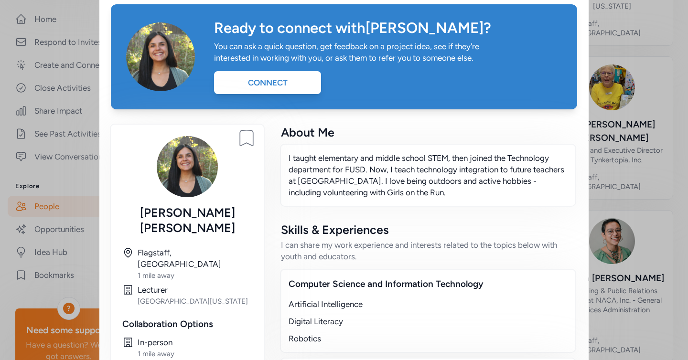
scroll to position [4, 0]
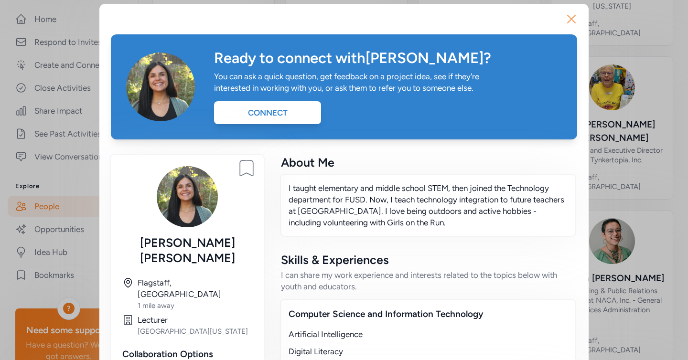
click at [575, 19] on icon "button" at bounding box center [570, 18] width 15 height 15
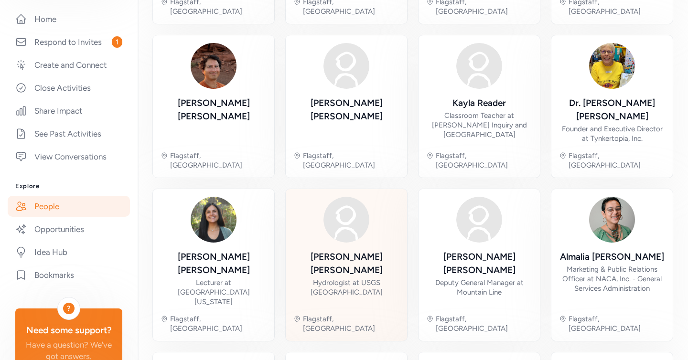
scroll to position [282, 0]
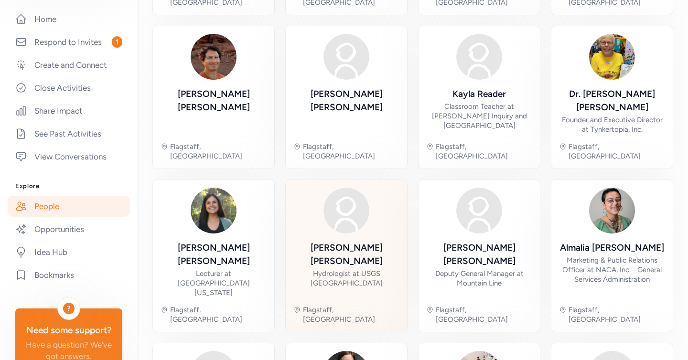
click at [371, 269] on div "Hydrologist at USGS Southwest Biological Science Center" at bounding box center [346, 278] width 106 height 19
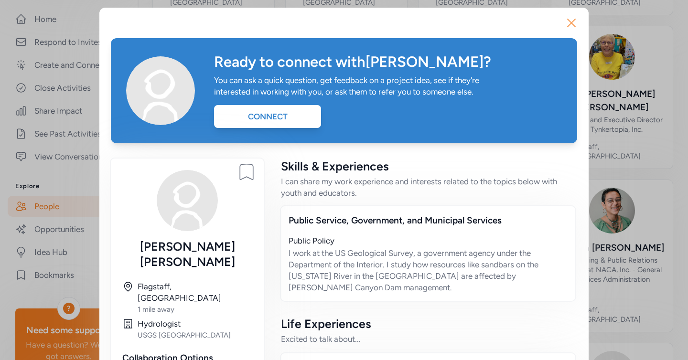
click at [569, 23] on icon "button" at bounding box center [570, 22] width 15 height 15
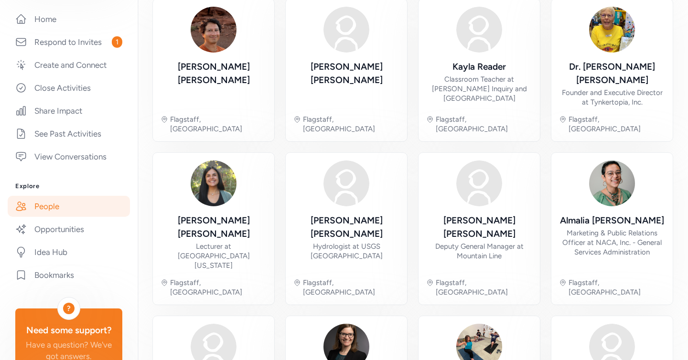
scroll to position [310, 0]
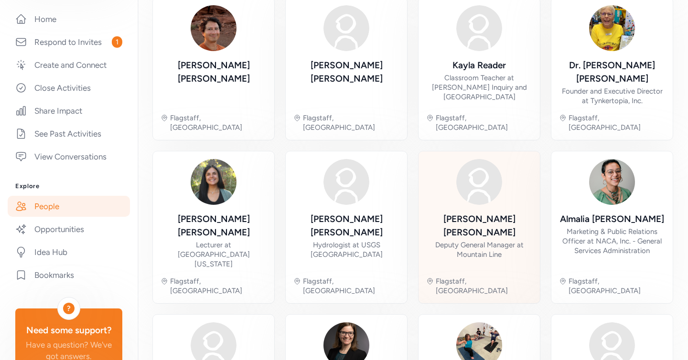
click at [514, 240] on div "Deputy General Manager at Mountain Line" at bounding box center [479, 249] width 106 height 19
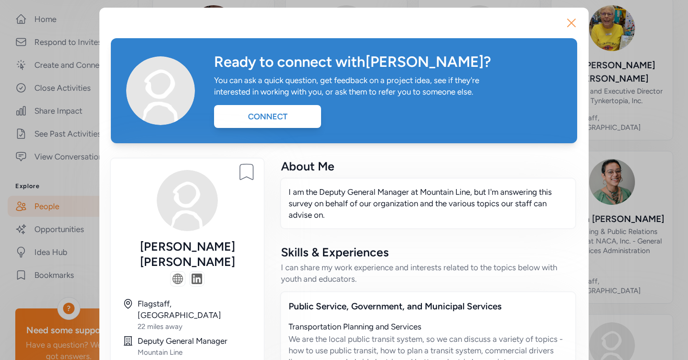
click at [569, 23] on icon "button" at bounding box center [571, 23] width 8 height 8
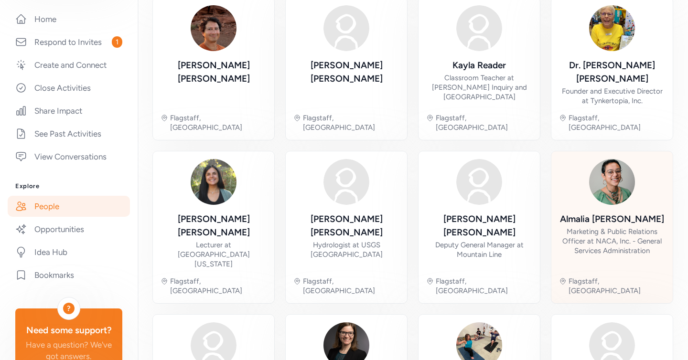
click at [590, 227] on div "Marketing & Public Relations Officer at NACA, Inc. - General Services Administr…" at bounding box center [612, 241] width 106 height 29
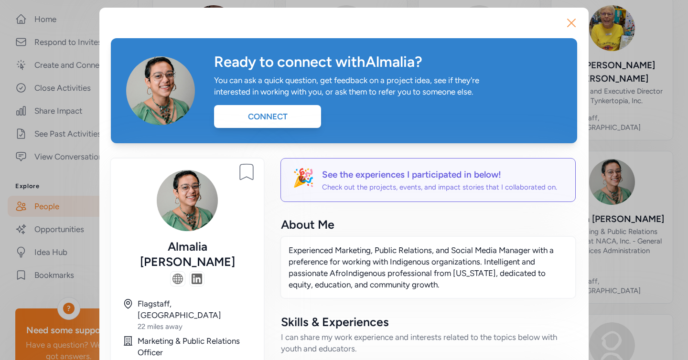
click at [572, 27] on icon "button" at bounding box center [570, 22] width 15 height 15
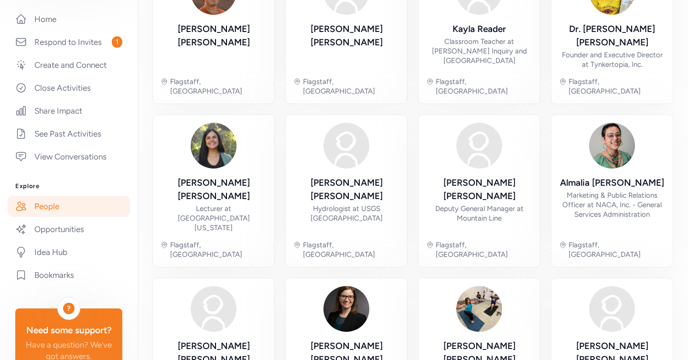
scroll to position [348, 0]
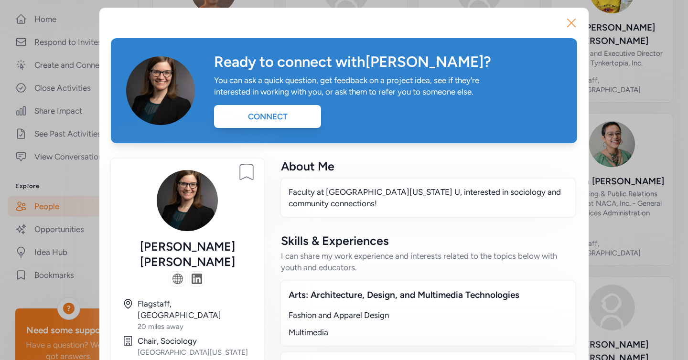
click at [571, 26] on icon "button" at bounding box center [570, 22] width 15 height 15
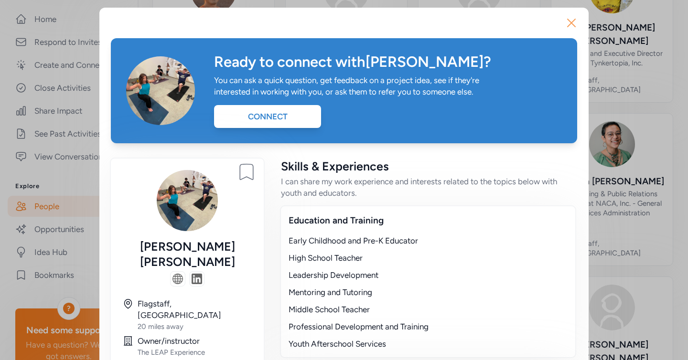
click at [569, 23] on icon "button" at bounding box center [570, 22] width 15 height 15
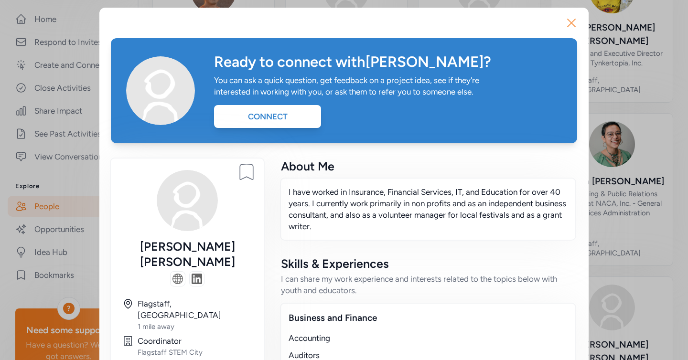
click at [571, 19] on icon "button" at bounding box center [570, 22] width 15 height 15
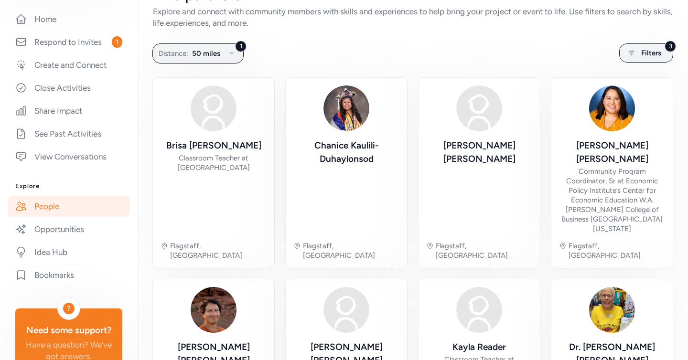
scroll to position [23, 0]
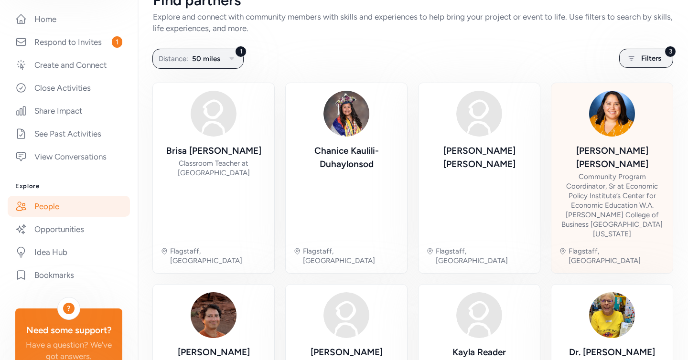
click at [593, 173] on div "Community Program Coordinator, Sr at Economic Policy Institute’s Center for Eco…" at bounding box center [612, 205] width 106 height 67
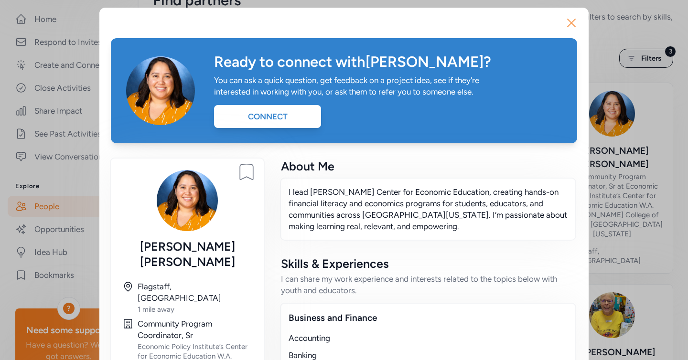
click at [570, 21] on icon "button" at bounding box center [571, 23] width 8 height 8
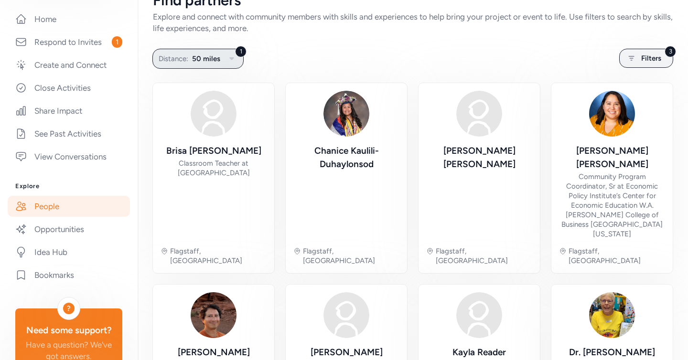
click at [215, 64] on span "50 miles" at bounding box center [206, 58] width 28 height 11
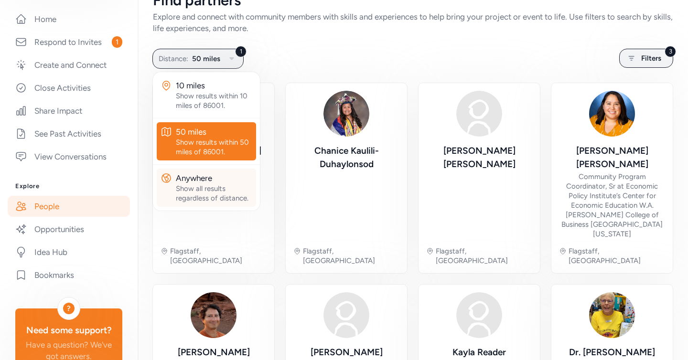
click at [200, 191] on div "Show all results regardless of distance." at bounding box center [214, 193] width 76 height 19
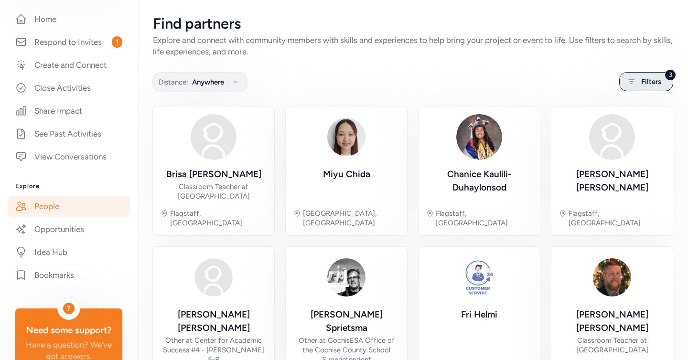
click at [652, 76] on span "Filters" at bounding box center [651, 81] width 20 height 11
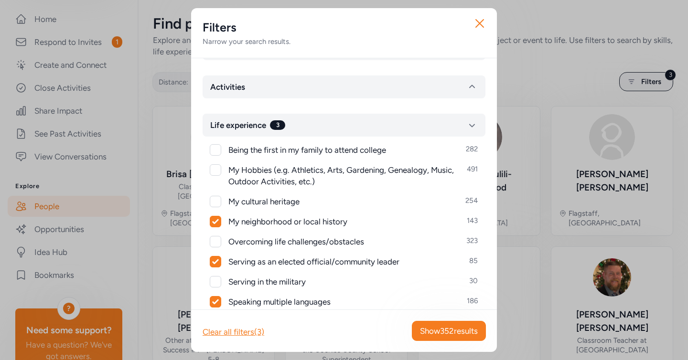
scroll to position [75, 0]
click at [214, 218] on icon at bounding box center [215, 221] width 7 height 6
checkbox input "false"
click at [217, 259] on icon at bounding box center [215, 260] width 6 height 5
checkbox input "false"
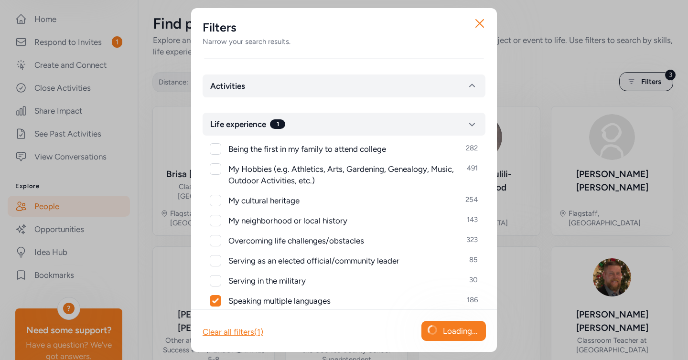
click at [219, 303] on div at bounding box center [215, 301] width 11 height 11
checkbox input "false"
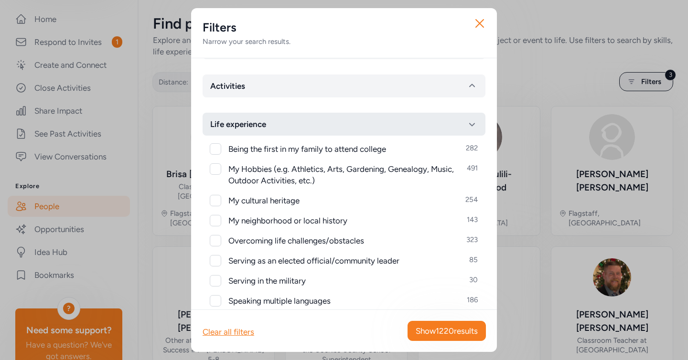
click at [320, 126] on button "Life experience" at bounding box center [343, 124] width 283 height 23
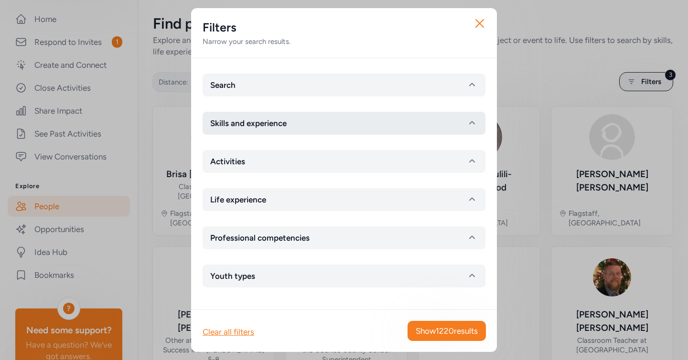
click at [304, 127] on button "Skills and experience" at bounding box center [343, 123] width 283 height 23
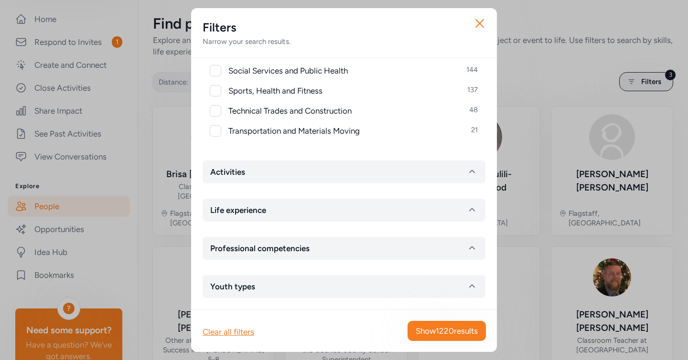
scroll to position [502, 0]
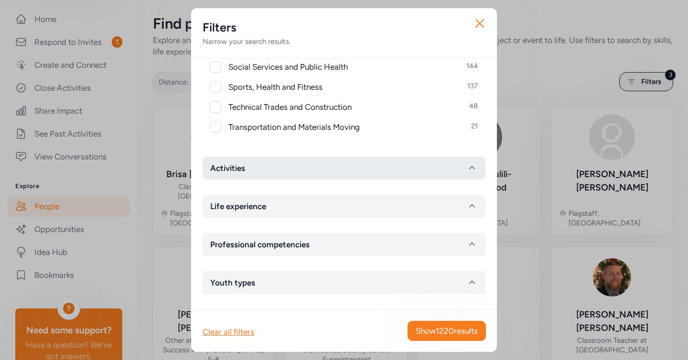
click at [310, 176] on button "Activities" at bounding box center [343, 168] width 283 height 23
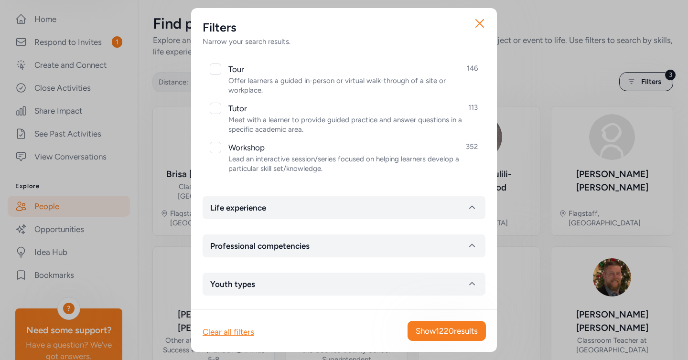
scroll to position [1068, 0]
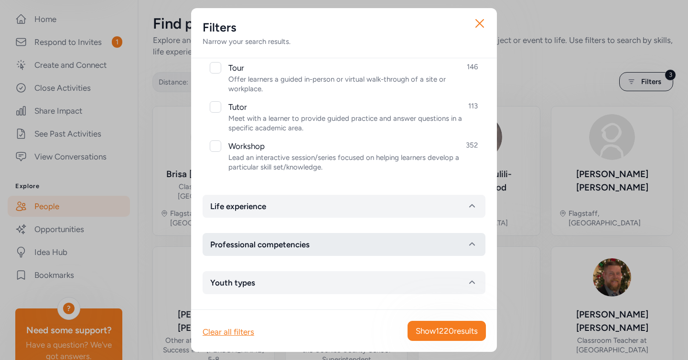
click at [314, 242] on button "Professional competencies" at bounding box center [343, 244] width 283 height 23
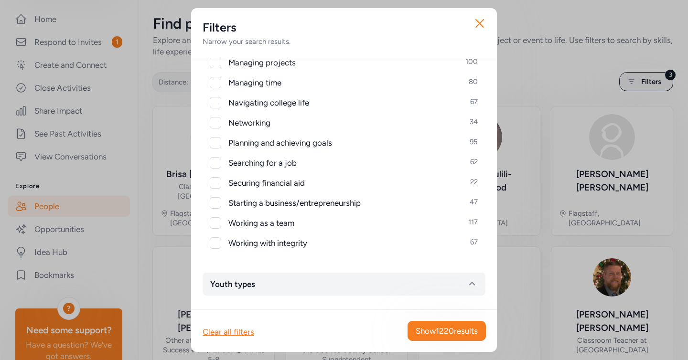
scroll to position [1496, 0]
click at [218, 201] on div at bounding box center [215, 201] width 11 height 11
checkbox input "true"
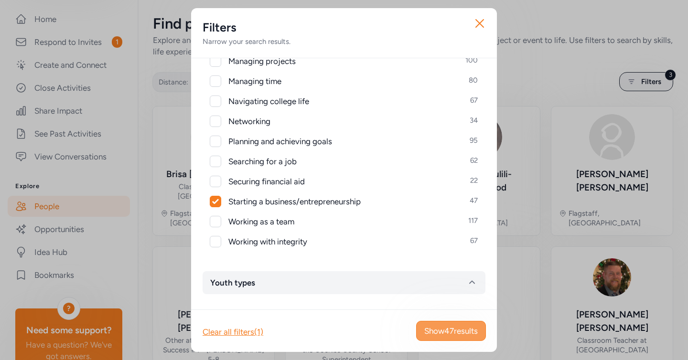
click at [454, 337] on button "Show 47 results" at bounding box center [451, 331] width 70 height 20
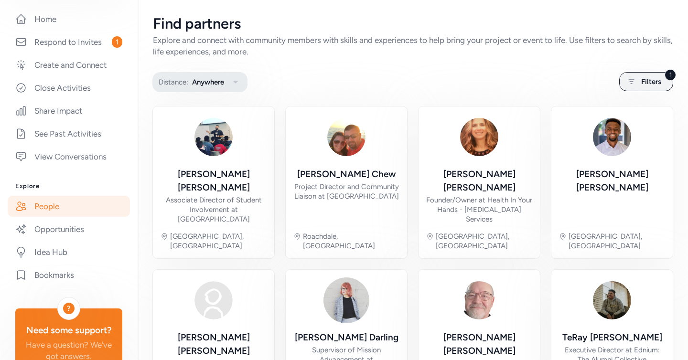
click at [238, 82] on icon "button" at bounding box center [235, 81] width 11 height 11
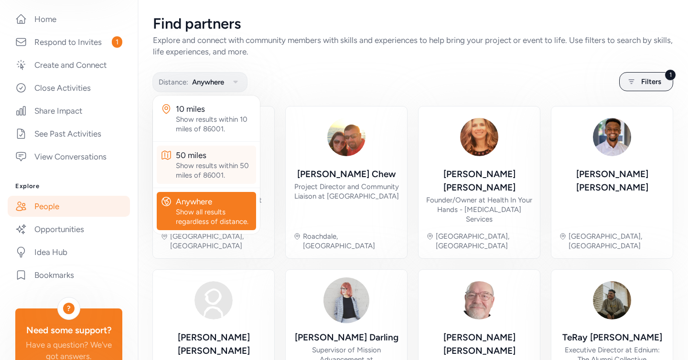
click at [220, 152] on div "50 miles" at bounding box center [214, 154] width 76 height 11
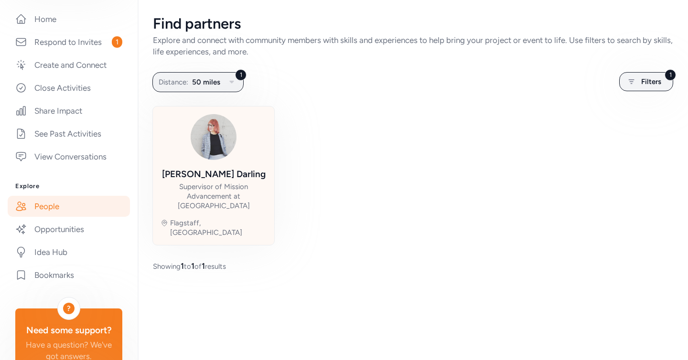
click at [250, 191] on div "Supervisor of Mission Advancement at Goodwill Corporate Center" at bounding box center [213, 196] width 106 height 29
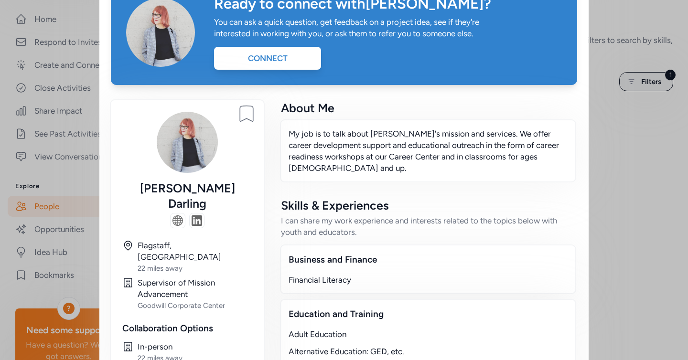
scroll to position [22, 0]
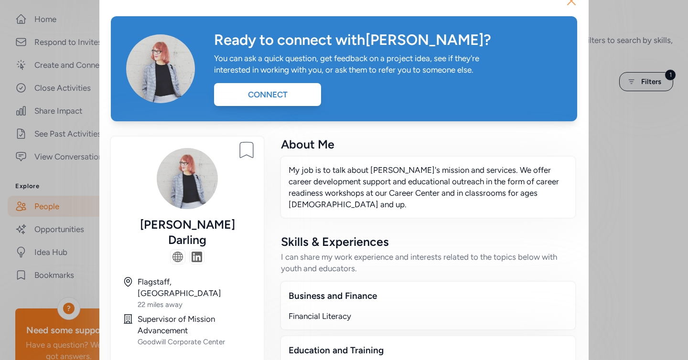
click at [565, 7] on icon "button" at bounding box center [570, 0] width 15 height 15
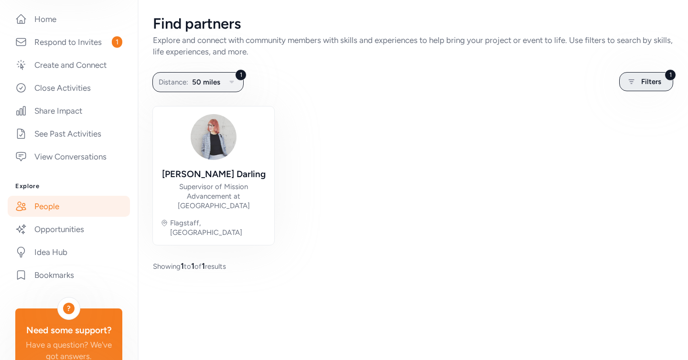
click at [627, 83] on icon at bounding box center [631, 81] width 12 height 11
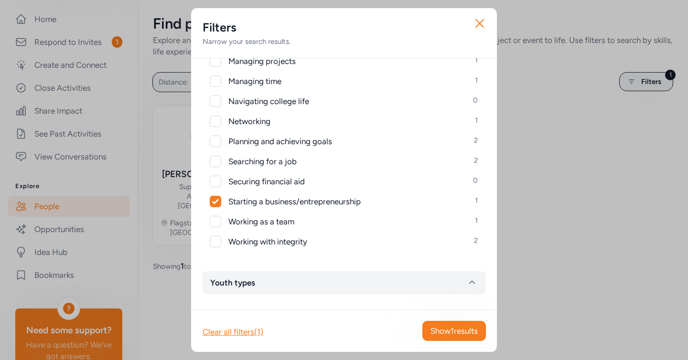
scroll to position [419, 0]
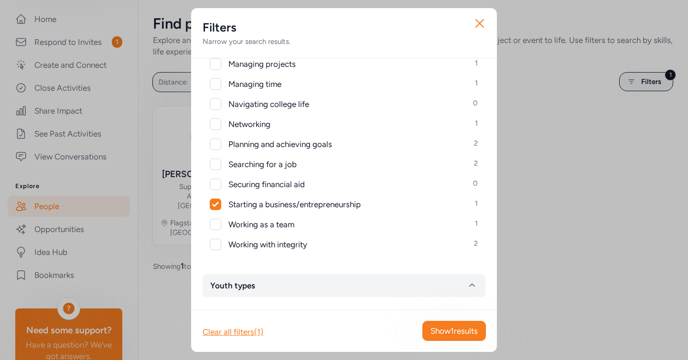
click at [217, 201] on icon at bounding box center [215, 204] width 7 height 6
checkbox input "false"
click at [478, 18] on icon "button" at bounding box center [479, 23] width 15 height 15
